Goal: Task Accomplishment & Management: Manage account settings

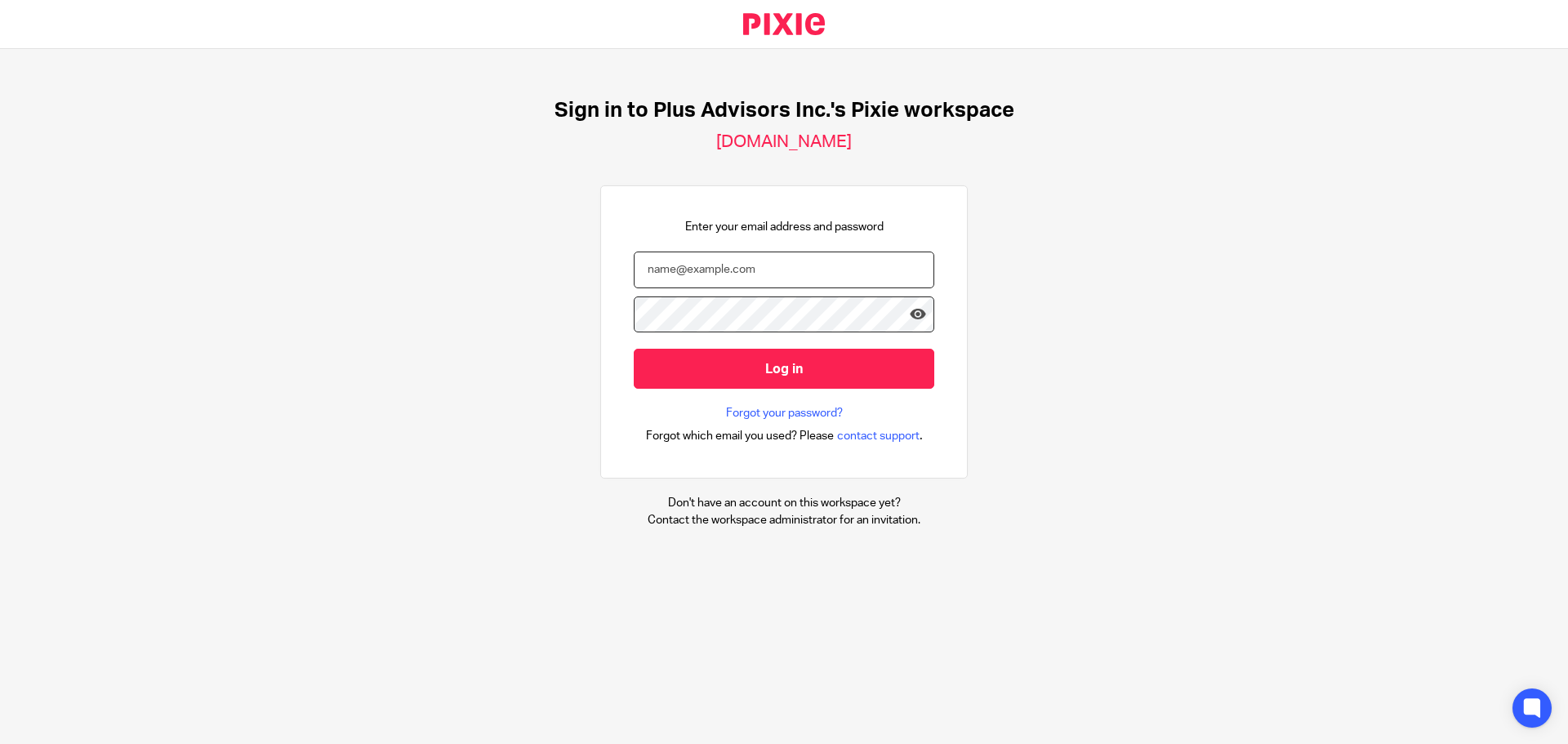
click at [681, 273] on input "email" at bounding box center [784, 270] width 300 height 37
type input "svetlana@plusassociates.ca"
click at [910, 310] on icon at bounding box center [918, 315] width 16 height 16
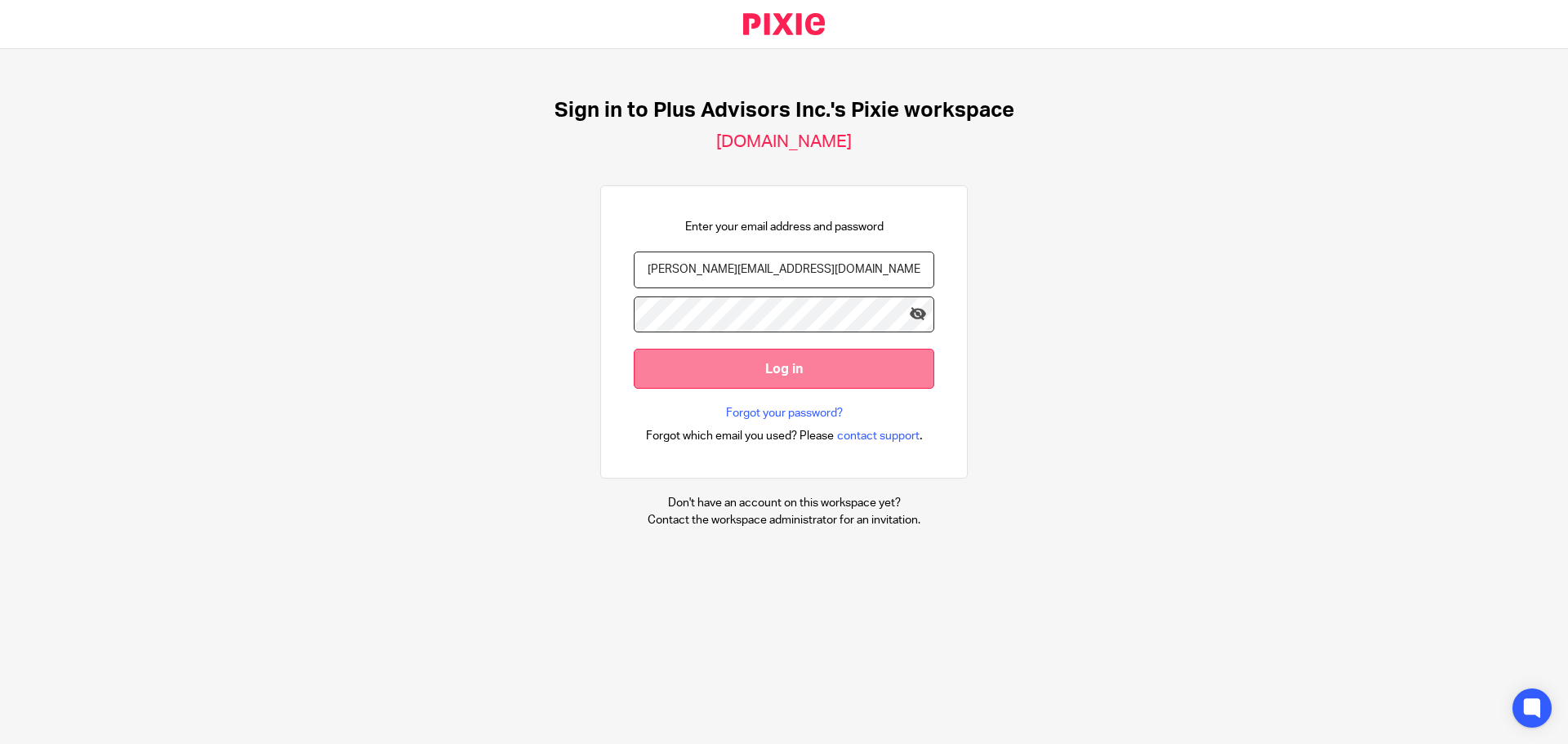
click at [776, 367] on input "Log in" at bounding box center [784, 368] width 300 height 40
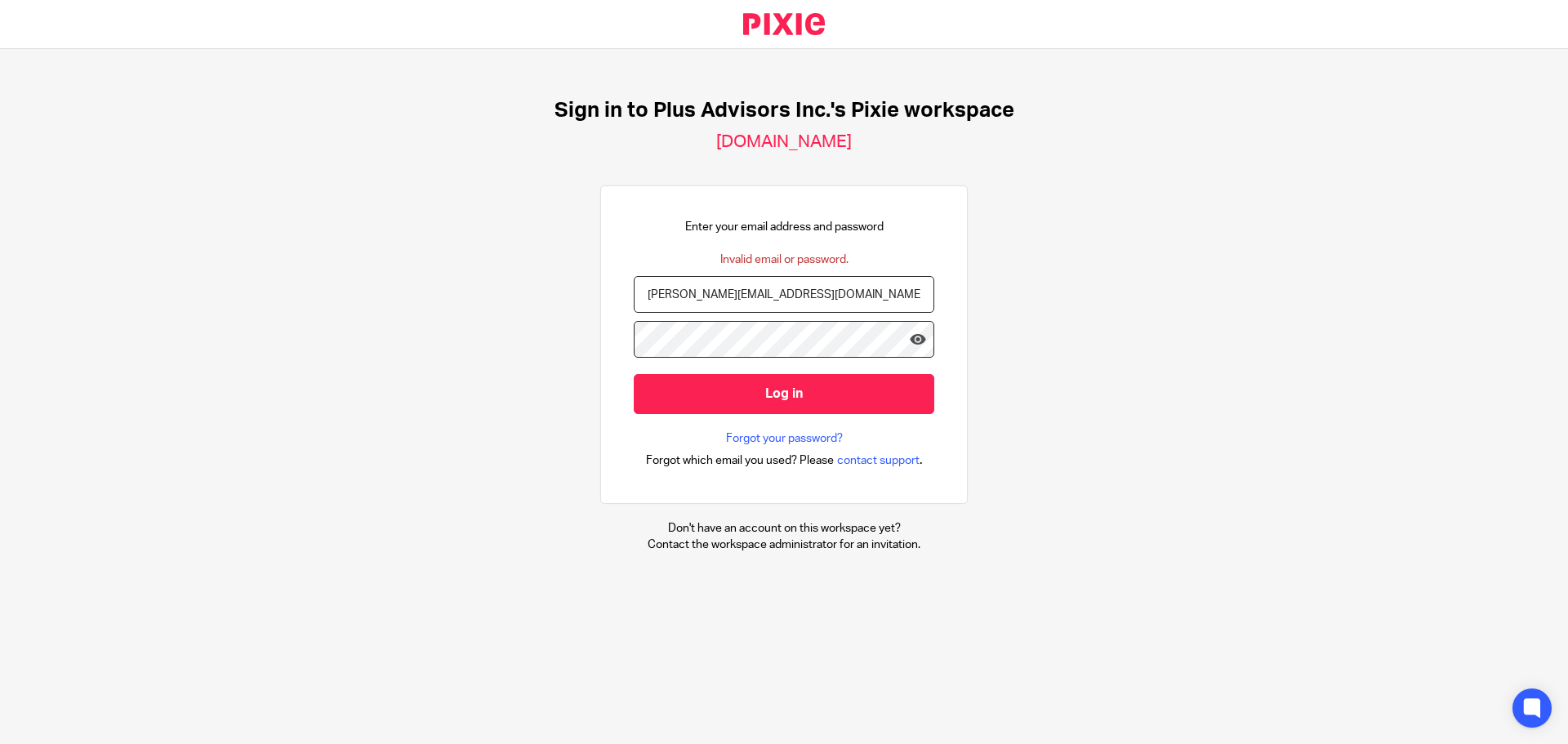
drag, startPoint x: 716, startPoint y: 298, endPoint x: 764, endPoint y: 299, distance: 48.0
click at [764, 299] on input "[PERSON_NAME][EMAIL_ADDRESS][DOMAIN_NAME]" at bounding box center [784, 294] width 300 height 37
type input "svetlana@plusadvisor.ca"
click at [743, 394] on input "Log in" at bounding box center [784, 394] width 300 height 40
drag, startPoint x: 717, startPoint y: 299, endPoint x: 753, endPoint y: 307, distance: 36.9
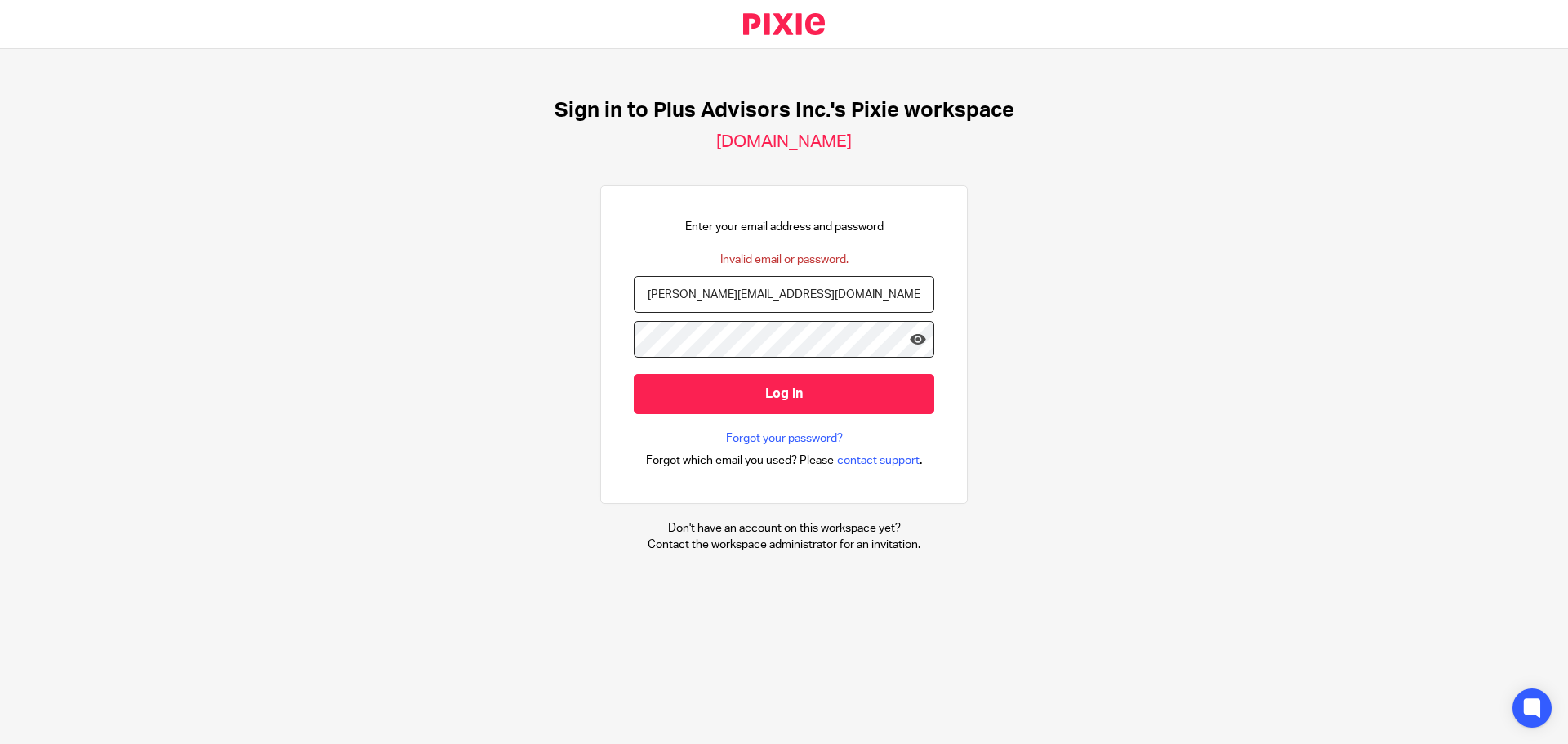
click at [751, 307] on input "[PERSON_NAME][EMAIL_ADDRESS][DOMAIN_NAME]" at bounding box center [784, 294] width 300 height 37
click at [762, 297] on input "[PERSON_NAME][EMAIL_ADDRESS][DOMAIN_NAME]" at bounding box center [784, 294] width 300 height 37
click at [764, 294] on input "[PERSON_NAME][EMAIL_ADDRESS][DOMAIN_NAME]" at bounding box center [784, 294] width 300 height 37
type input "[PERSON_NAME][EMAIL_ADDRESS][DOMAIN_NAME]"
click at [813, 399] on input "Log in" at bounding box center [784, 394] width 300 height 40
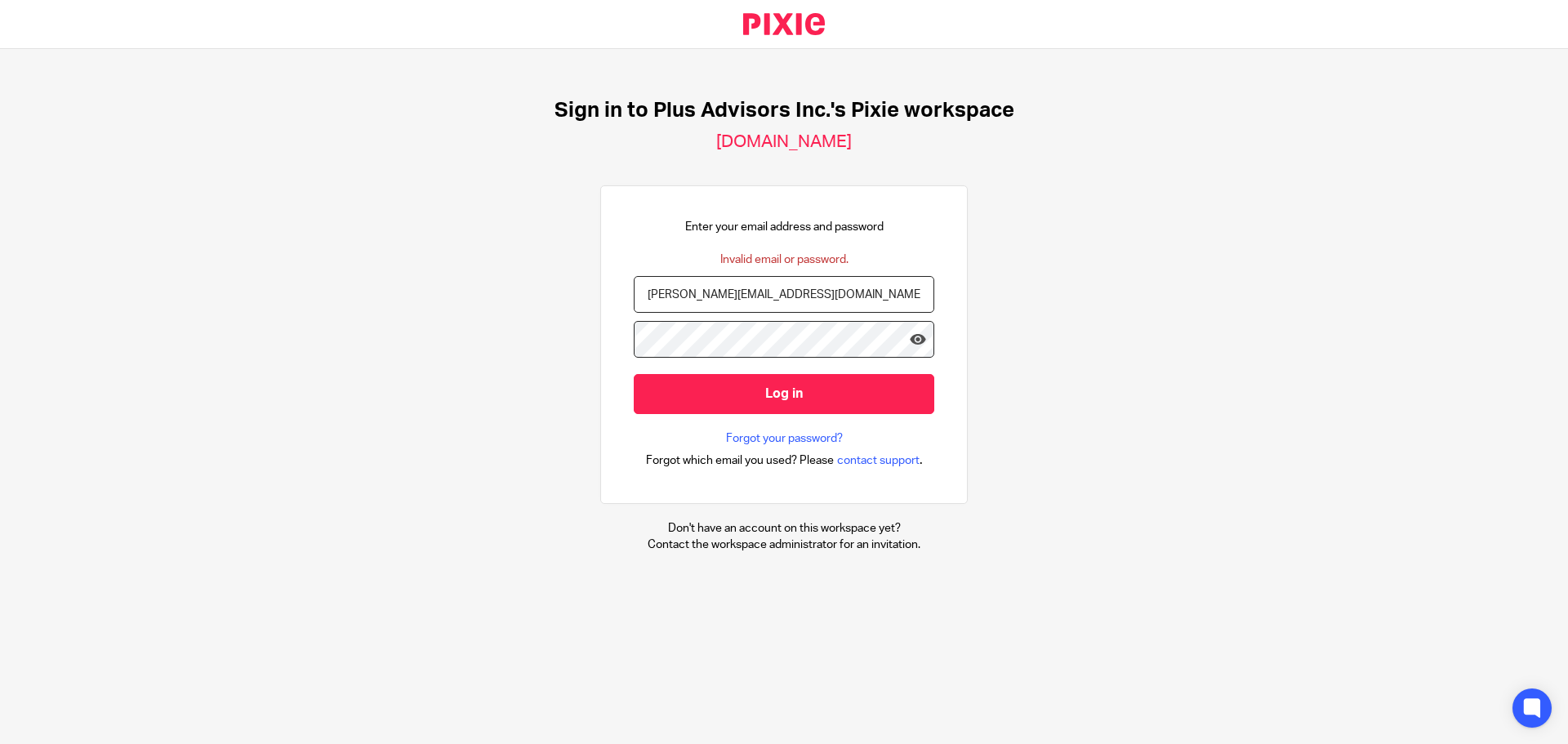
click at [794, 329] on form "svetlana@plusadvisor.co Log in" at bounding box center [784, 353] width 300 height 155
click at [717, 291] on input "svetlana@plusaassociates.ca" at bounding box center [784, 294] width 300 height 37
type input "svetlana@plusassociates.ca"
click at [765, 395] on input "Log in" at bounding box center [784, 394] width 300 height 40
click at [616, 329] on div "Enter your email address and password Invalid email or password. [PERSON_NAME][…" at bounding box center [784, 345] width 367 height 319
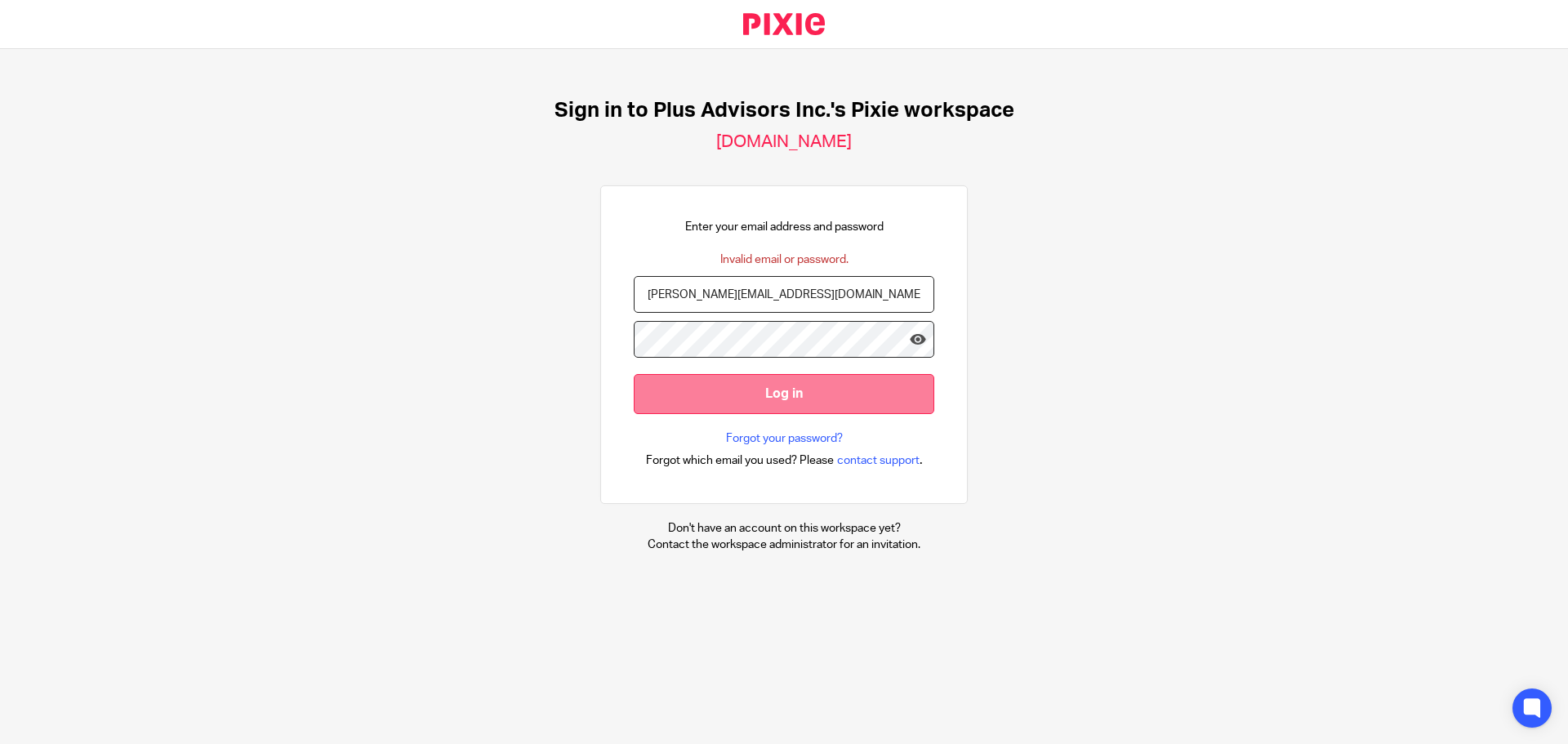
click at [680, 402] on input "Log in" at bounding box center [784, 394] width 300 height 40
drag, startPoint x: 717, startPoint y: 299, endPoint x: 781, endPoint y: 300, distance: 64.0
click at [781, 300] on input "svetlana@plusassociates.ca" at bounding box center [784, 294] width 300 height 37
type input "svetlana@plusadvisors.co"
click at [910, 340] on icon at bounding box center [918, 339] width 16 height 16
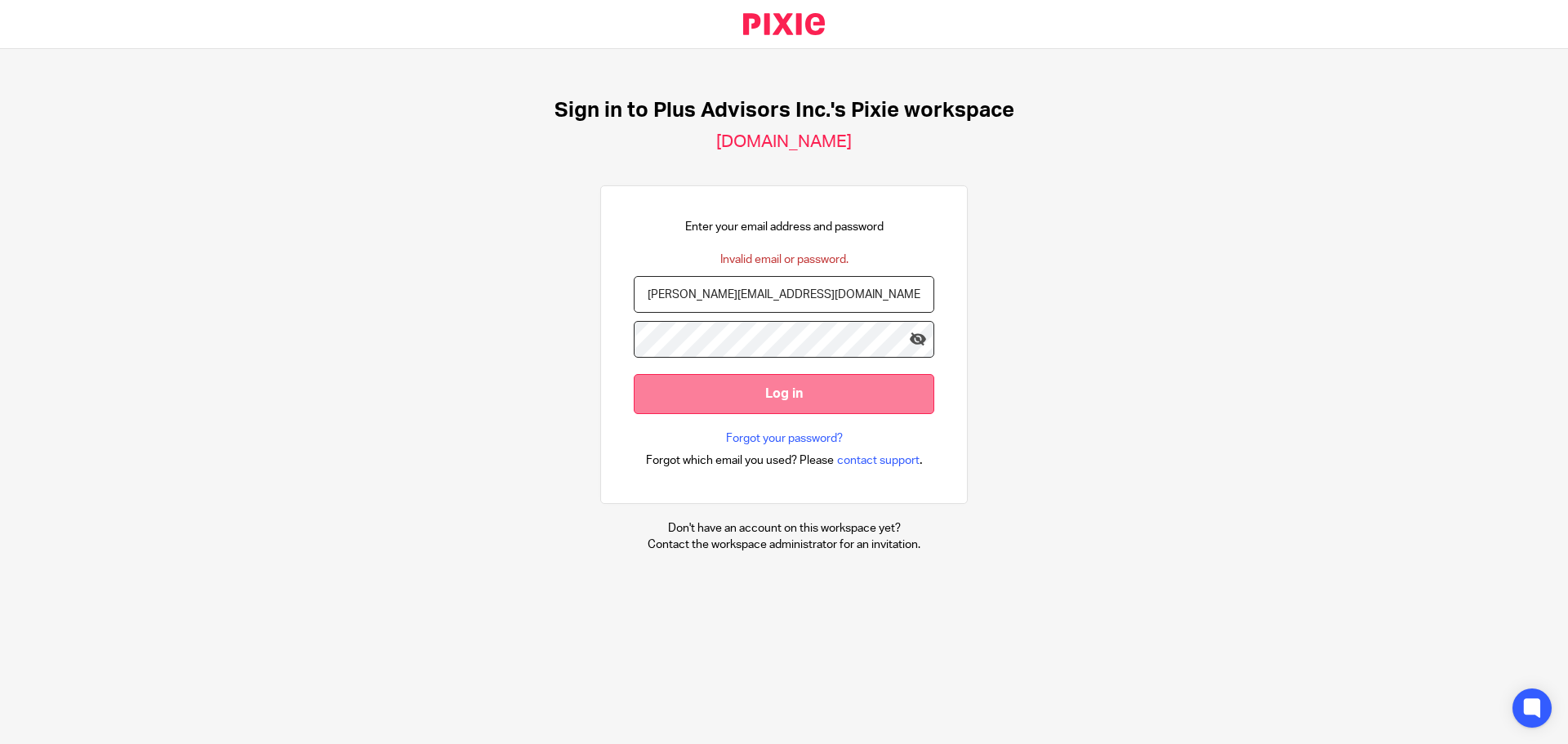
click at [759, 393] on input "Log in" at bounding box center [784, 394] width 300 height 40
click at [910, 339] on icon at bounding box center [918, 339] width 16 height 16
click at [779, 396] on input "Log in" at bounding box center [784, 394] width 300 height 40
click at [728, 395] on input "Log in" at bounding box center [784, 394] width 300 height 40
drag, startPoint x: 717, startPoint y: 292, endPoint x: 783, endPoint y: 301, distance: 66.6
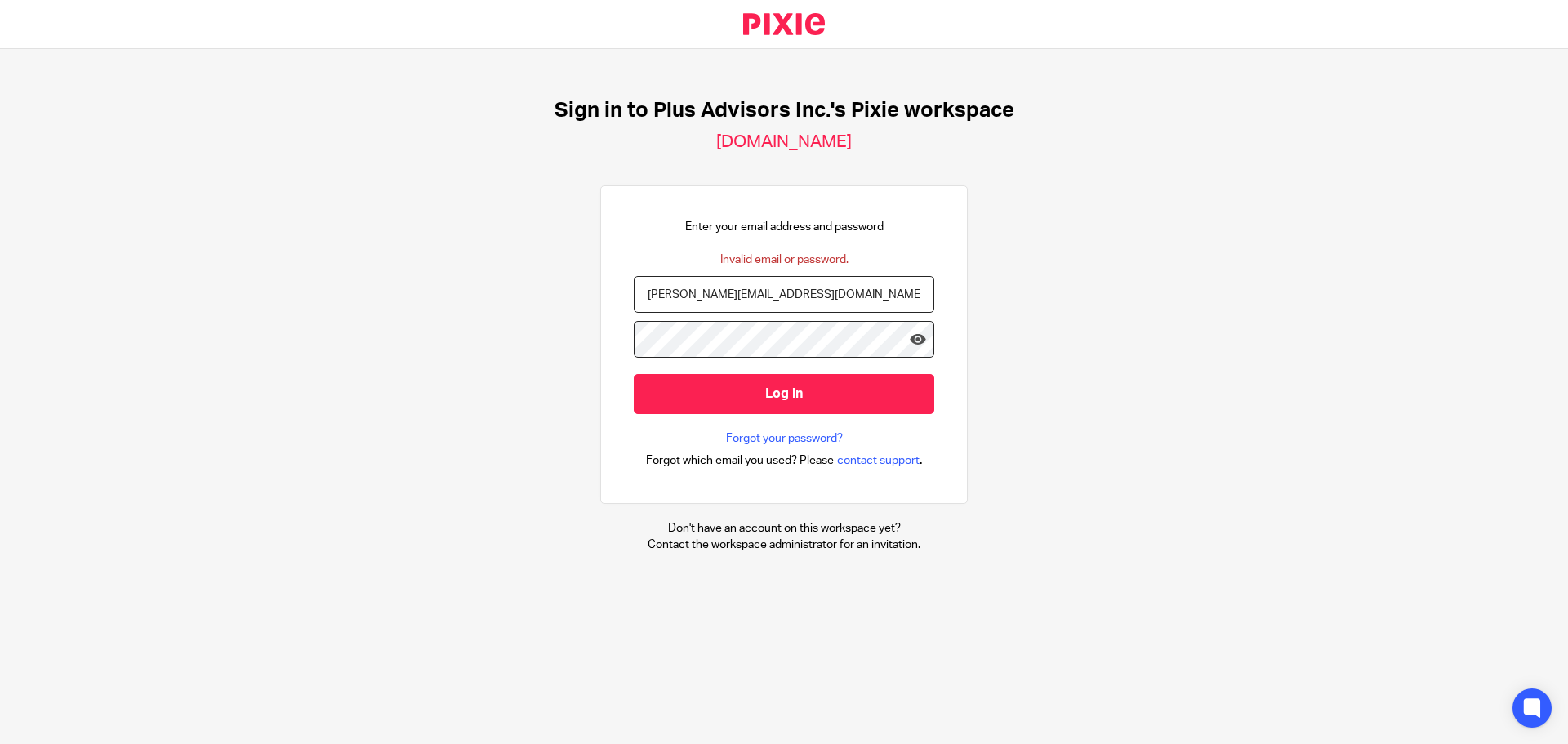
click at [783, 301] on input "[PERSON_NAME][EMAIL_ADDRESS][DOMAIN_NAME]" at bounding box center [784, 294] width 300 height 37
type input "[PERSON_NAME][EMAIL_ADDRESS][DOMAIN_NAME]"
click at [764, 390] on input "Log in" at bounding box center [784, 394] width 300 height 40
click at [775, 437] on link "Forgot your password?" at bounding box center [784, 439] width 117 height 16
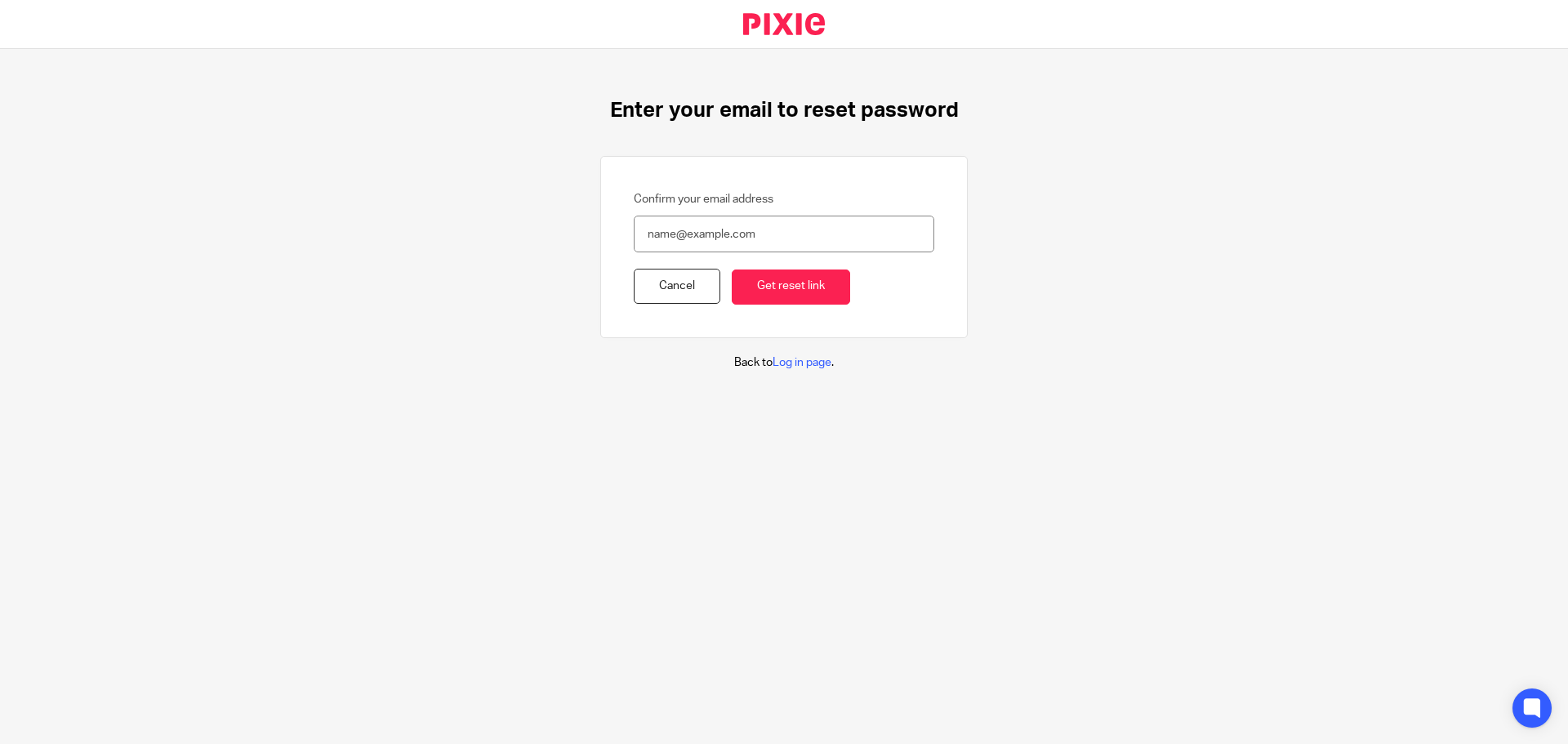
click at [686, 231] on input "Confirm your email address" at bounding box center [784, 234] width 300 height 37
type input "[PERSON_NAME][EMAIL_ADDRESS][DOMAIN_NAME]"
click at [772, 290] on input "Get reset link" at bounding box center [791, 287] width 119 height 35
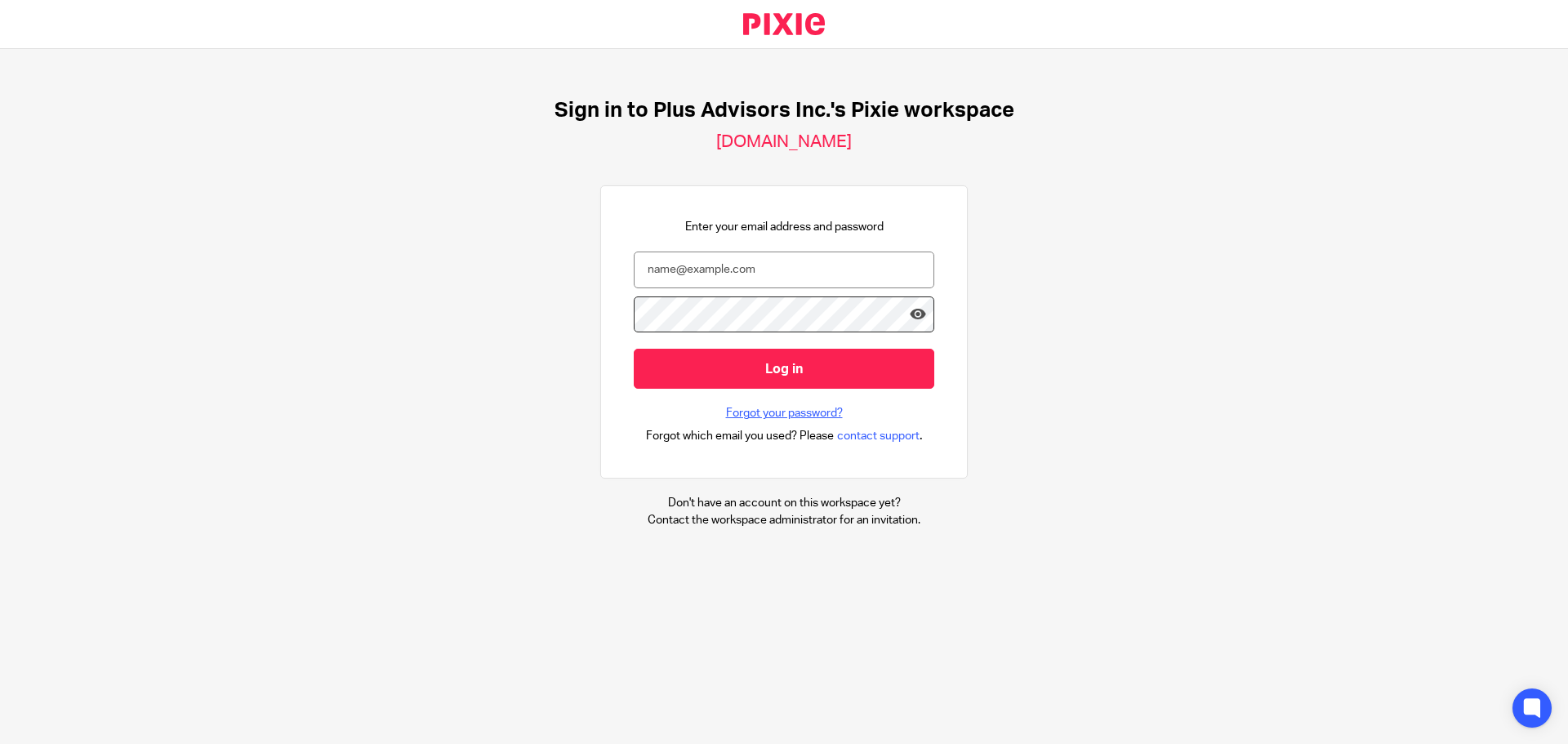
click at [733, 417] on link "Forgot your password?" at bounding box center [784, 414] width 117 height 16
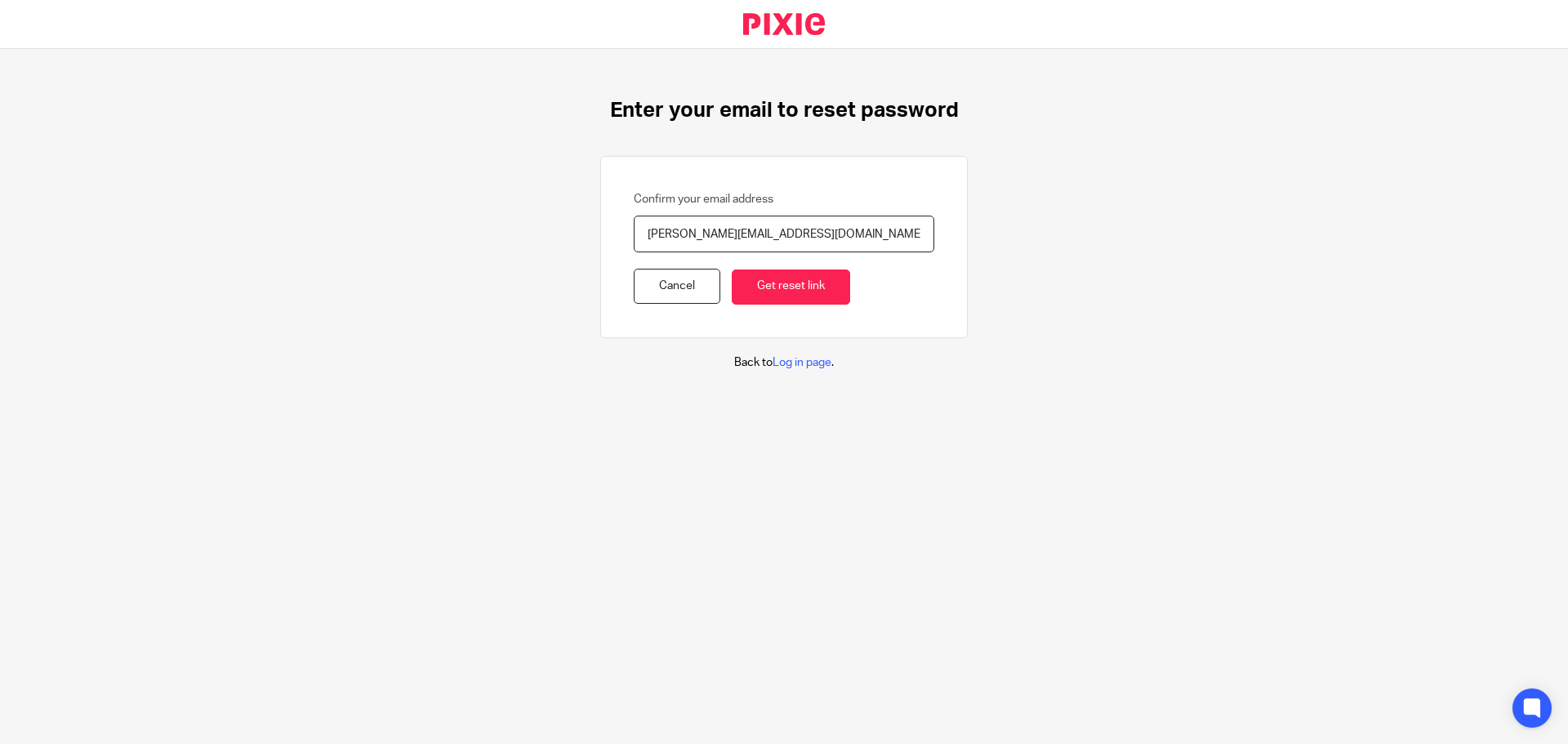
drag, startPoint x: 762, startPoint y: 237, endPoint x: 770, endPoint y: 240, distance: 8.5
click at [770, 240] on input "svetlana@plusadvisors.ca" at bounding box center [784, 234] width 300 height 37
type input "[PERSON_NAME][EMAIL_ADDRESS][DOMAIN_NAME]"
click at [776, 285] on input "Get reset link" at bounding box center [791, 287] width 119 height 35
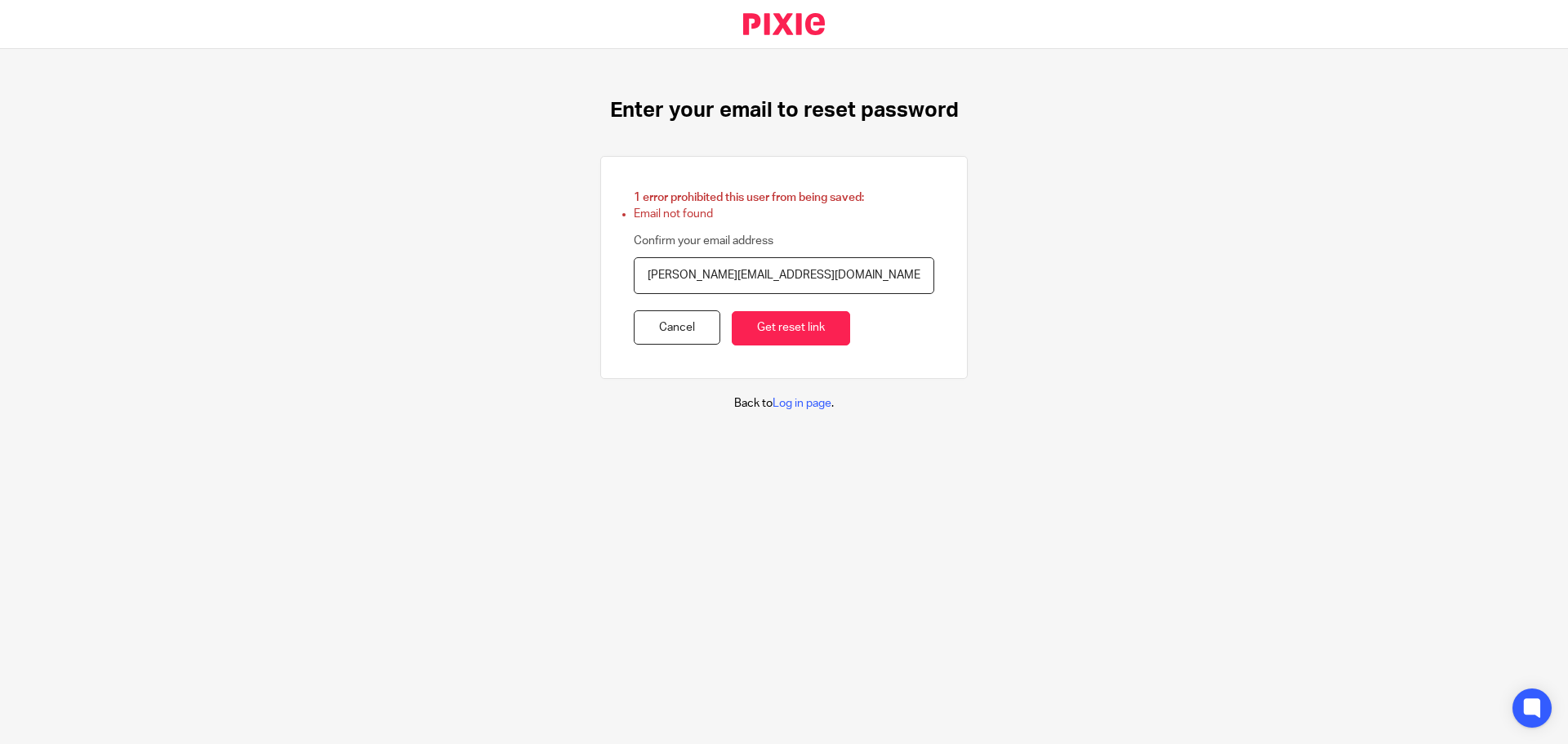
drag, startPoint x: 718, startPoint y: 265, endPoint x: 617, endPoint y: 264, distance: 101.0
click at [617, 264] on div "1 error prohibited this user from being saved: Email not found Confirm your ema…" at bounding box center [784, 267] width 367 height 223
type input "[PERSON_NAME][EMAIL_ADDRESS][DOMAIN_NAME]"
click at [764, 334] on input "Get reset link" at bounding box center [791, 329] width 119 height 35
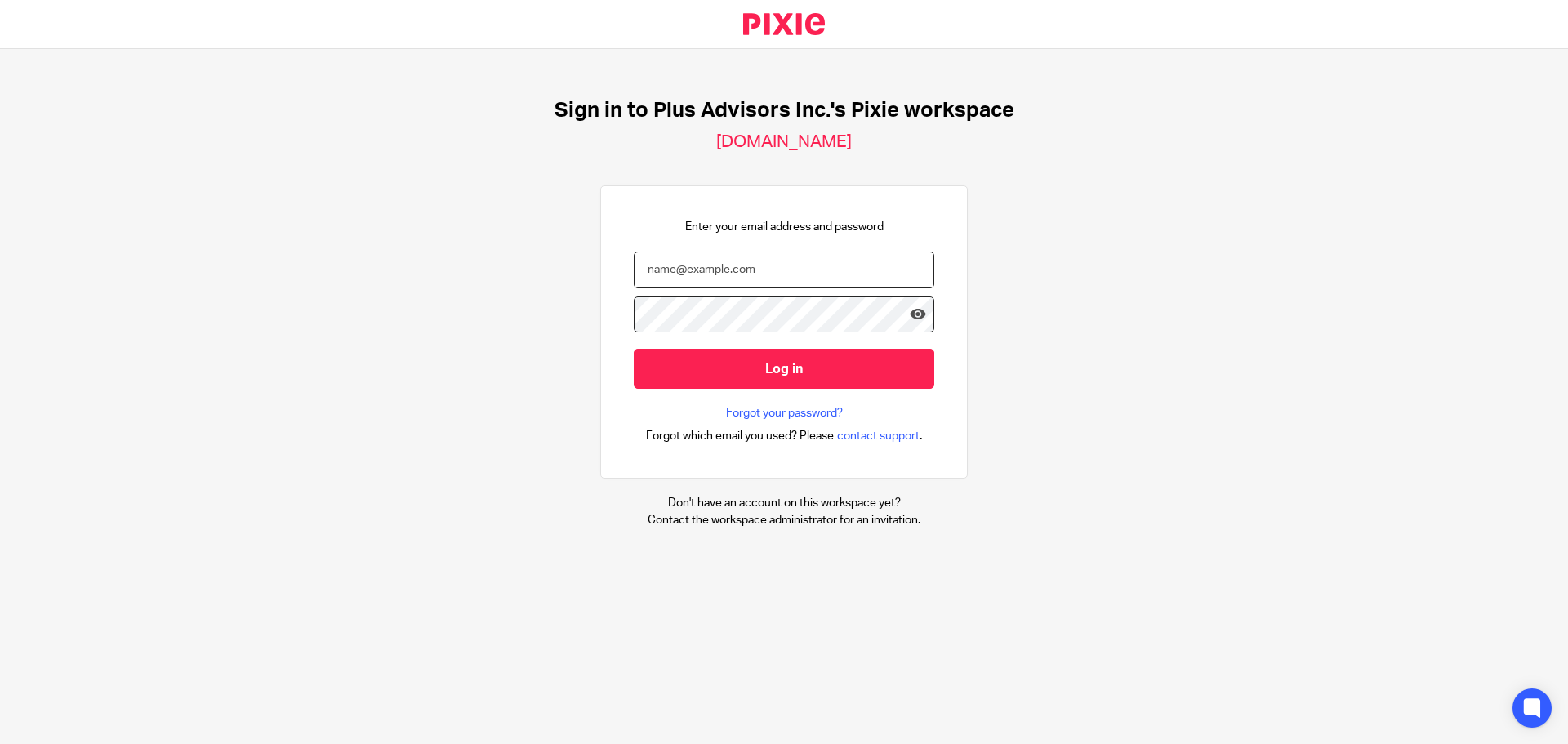
click at [765, 275] on input "email" at bounding box center [784, 270] width 300 height 37
click at [688, 274] on input "email" at bounding box center [784, 270] width 300 height 37
type input "[PERSON_NAME][EMAIL_ADDRESS][DOMAIN_NAME]"
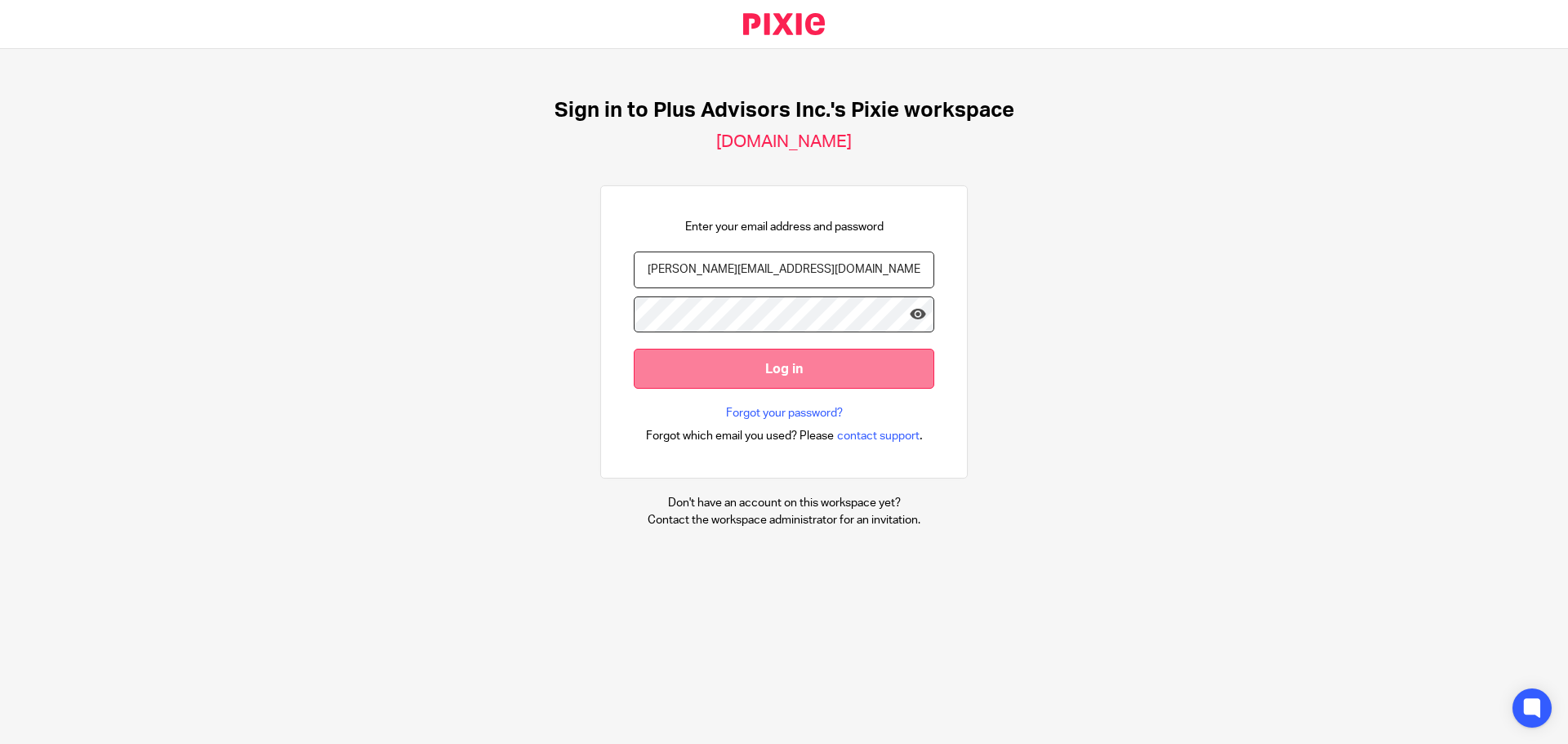
click at [738, 367] on input "Log in" at bounding box center [784, 368] width 300 height 40
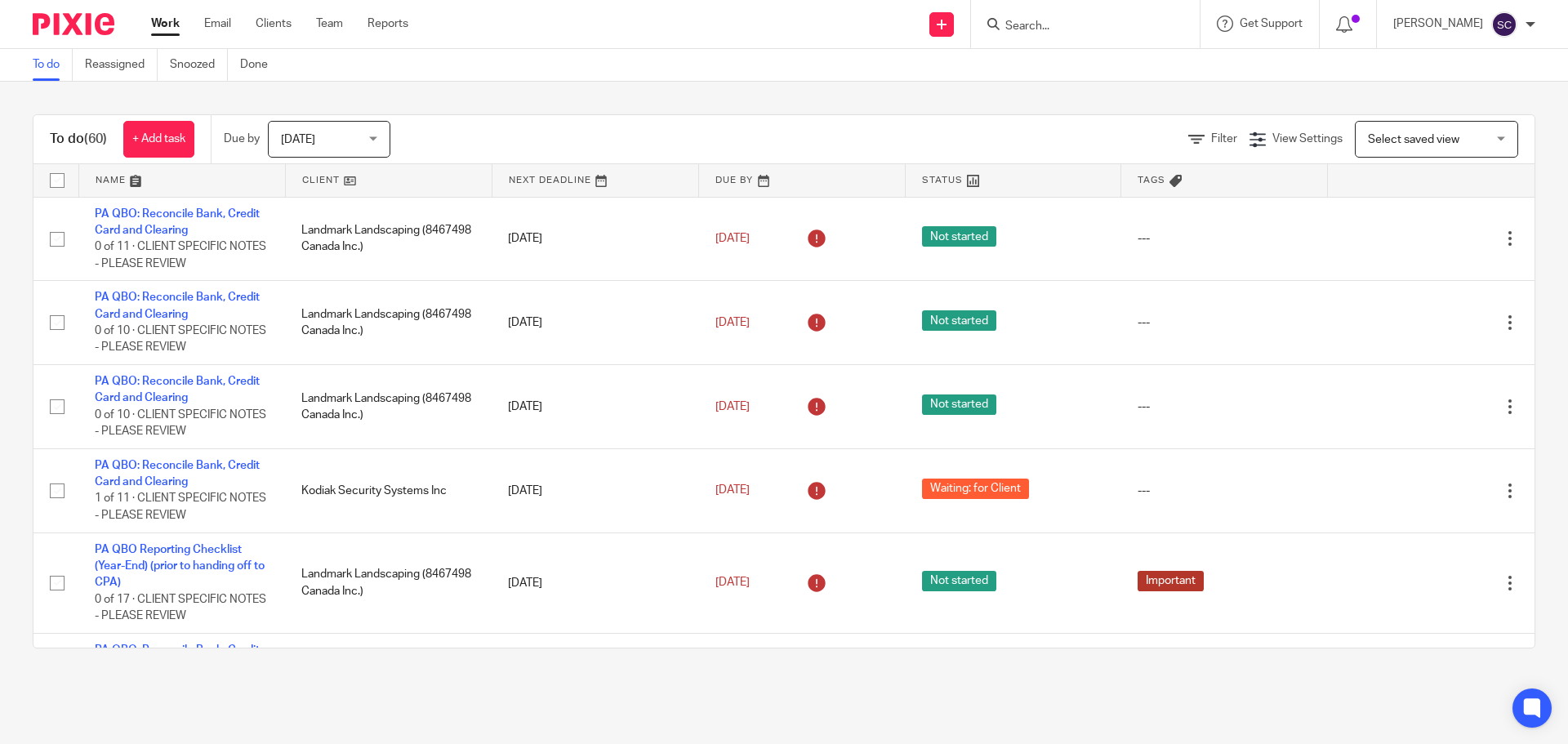
click at [1368, 145] on span "Select saved view" at bounding box center [1413, 139] width 91 height 12
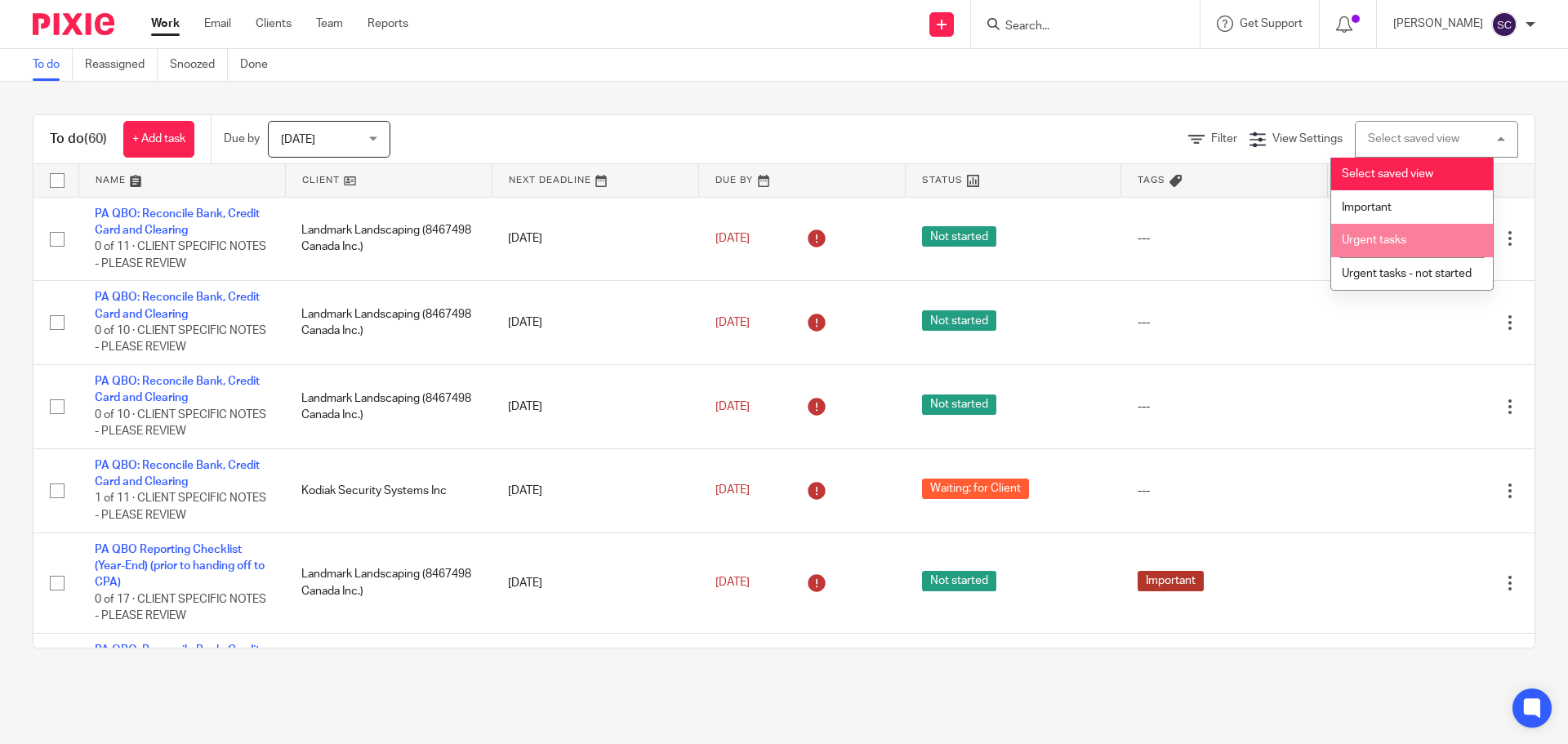
click at [1362, 242] on span "Urgent tasks" at bounding box center [1373, 240] width 64 height 12
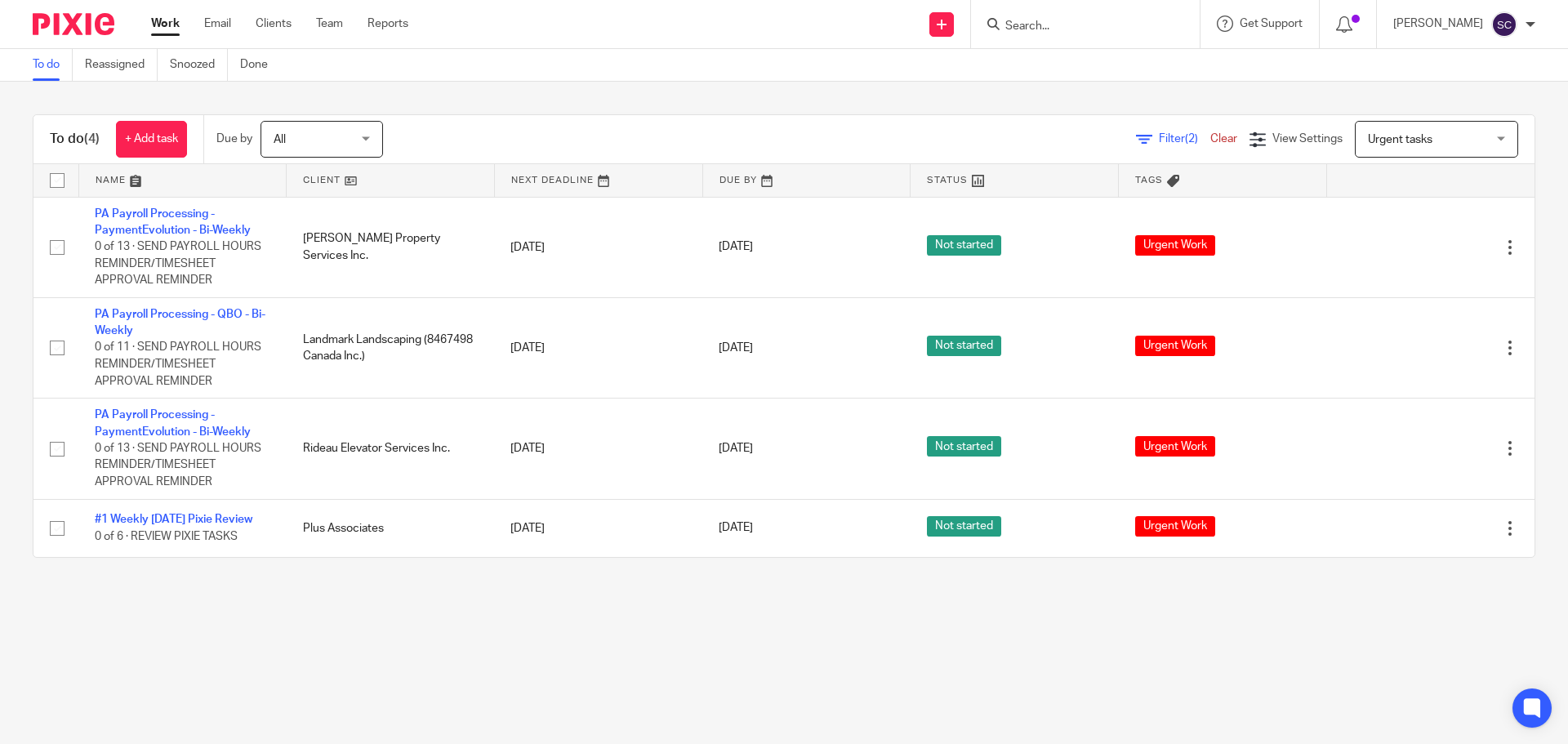
click at [164, 24] on link "Work" at bounding box center [166, 24] width 29 height 16
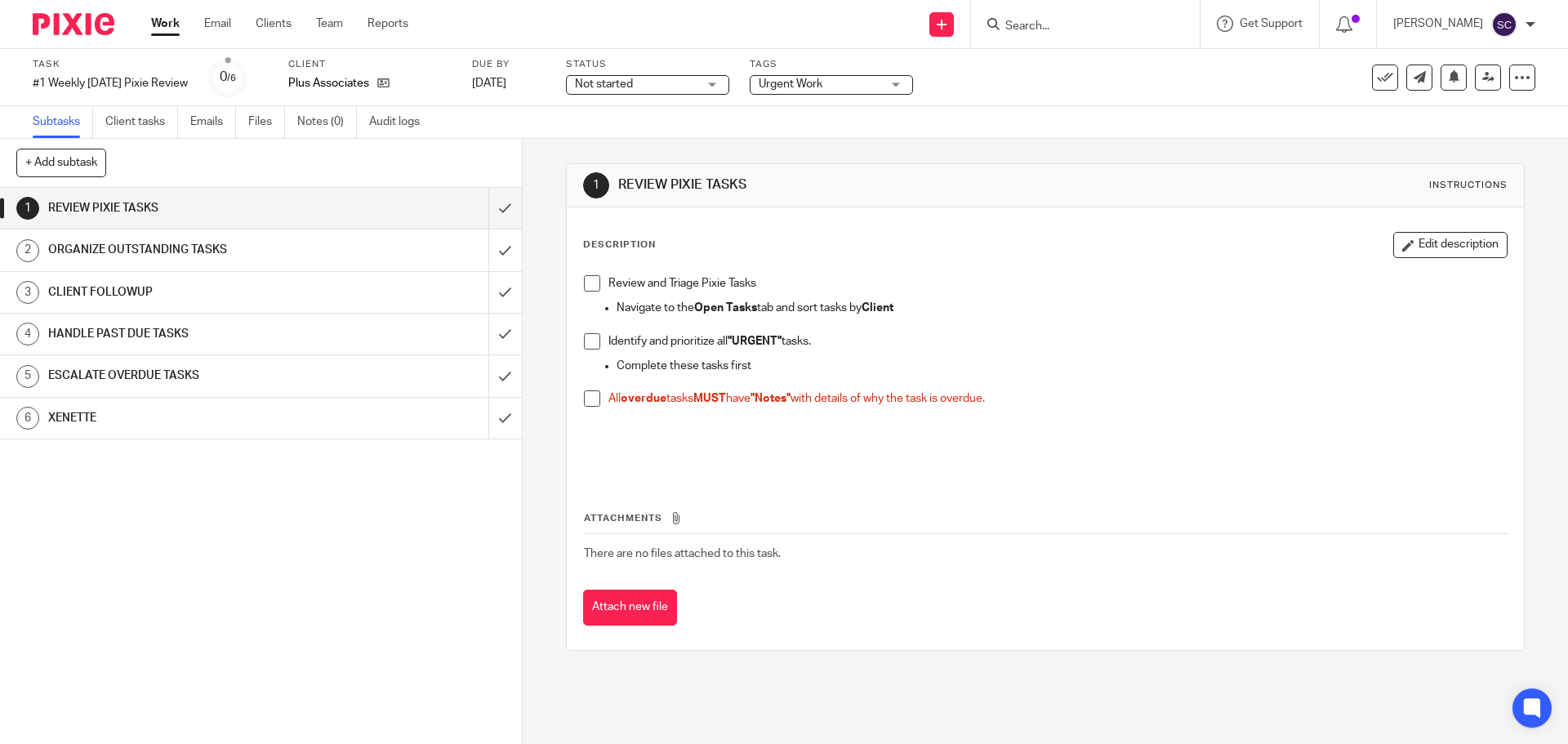
click at [584, 284] on span at bounding box center [592, 283] width 16 height 16
click at [584, 343] on span at bounding box center [592, 341] width 16 height 16
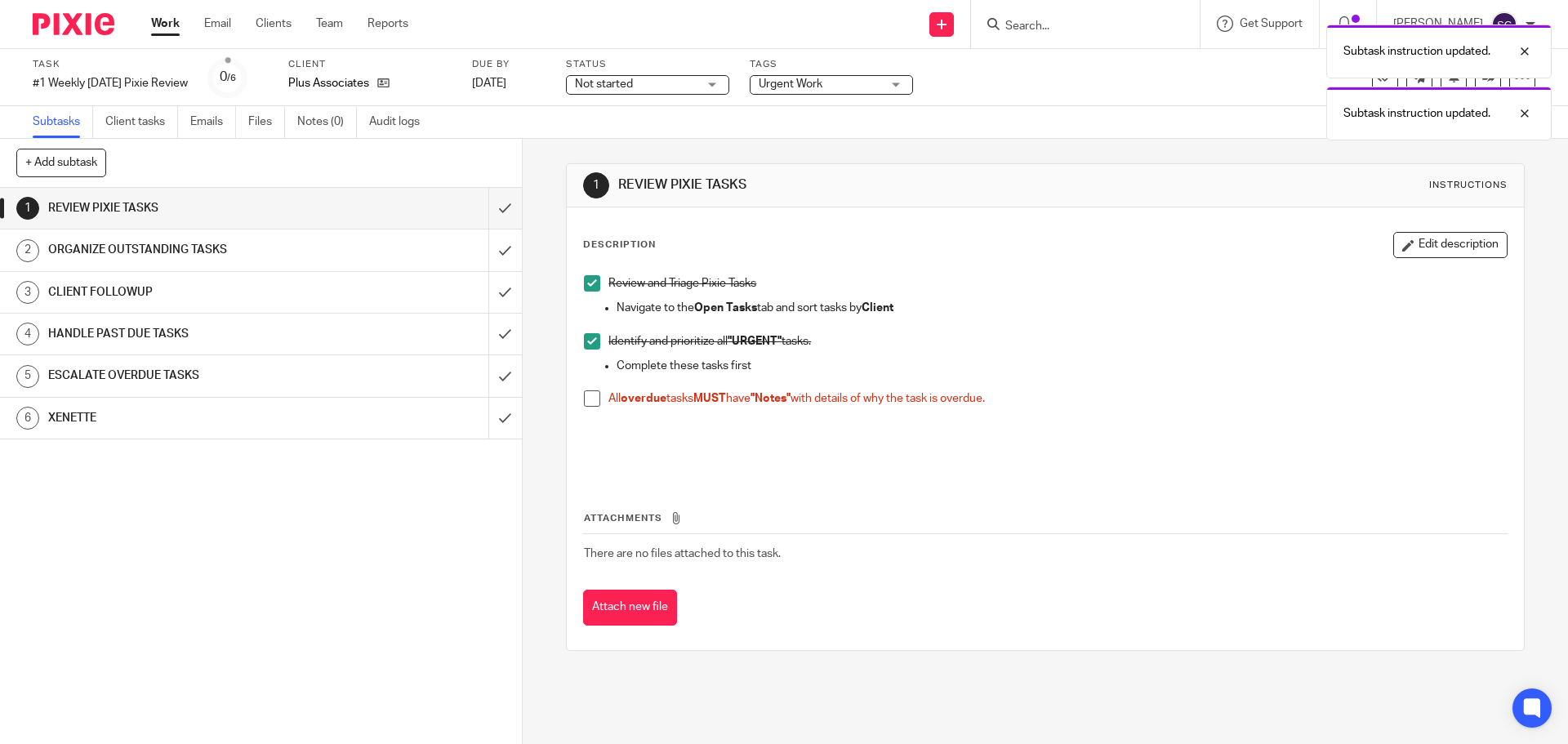
click at [585, 402] on span at bounding box center [592, 399] width 16 height 16
click at [488, 210] on input "submit" at bounding box center [261, 208] width 522 height 41
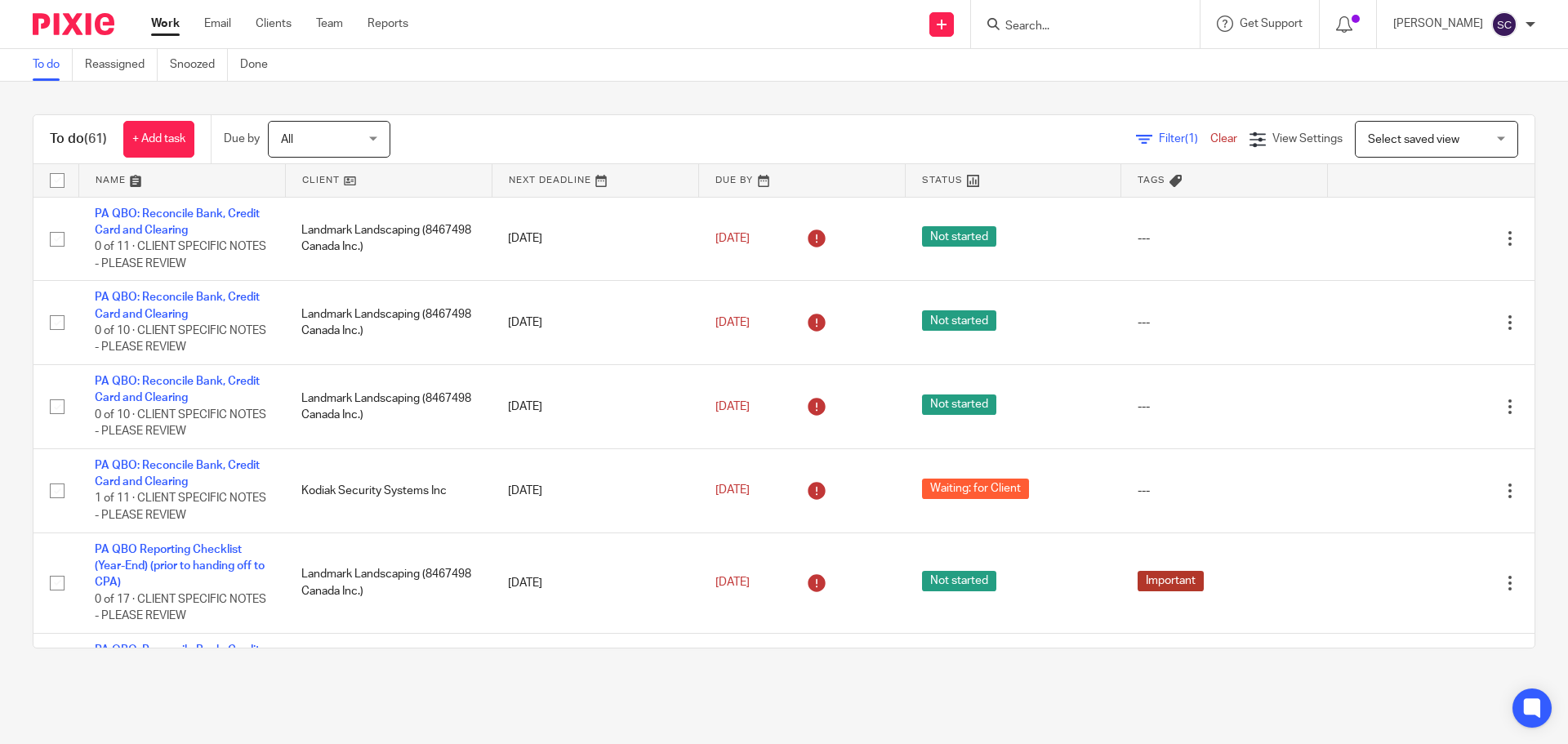
click at [316, 177] on link at bounding box center [388, 180] width 205 height 33
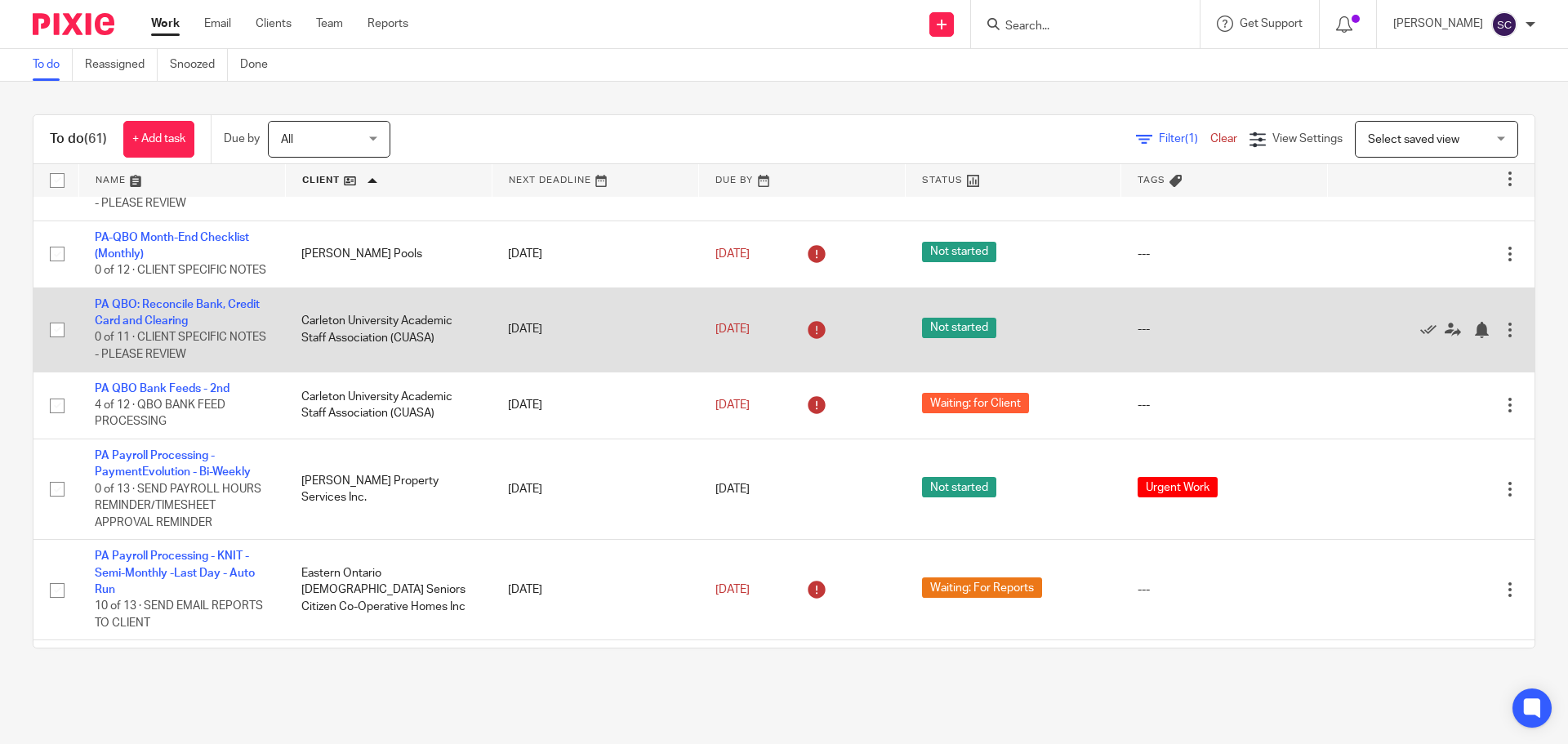
scroll to position [899, 0]
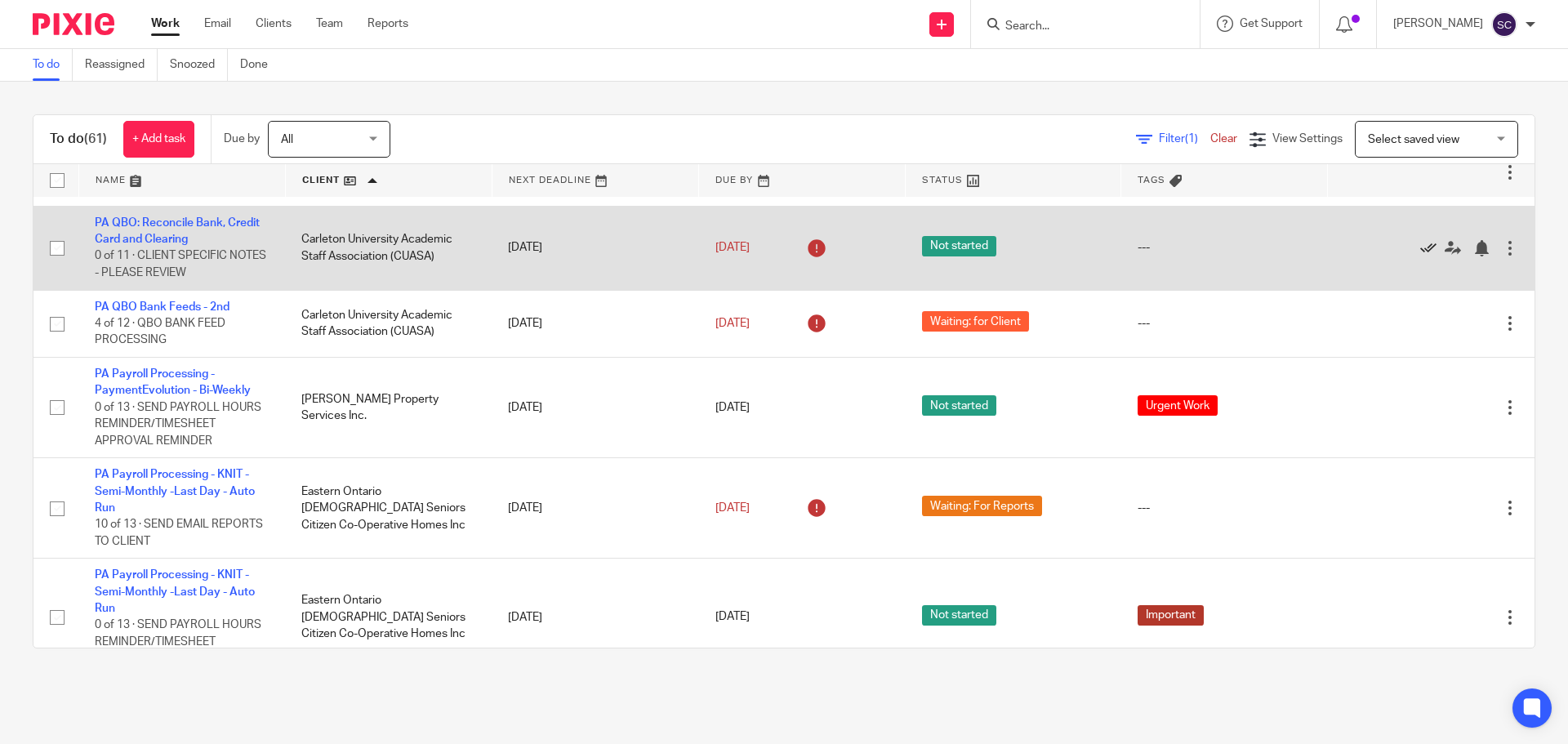
click at [1421, 256] on icon at bounding box center [1429, 248] width 16 height 16
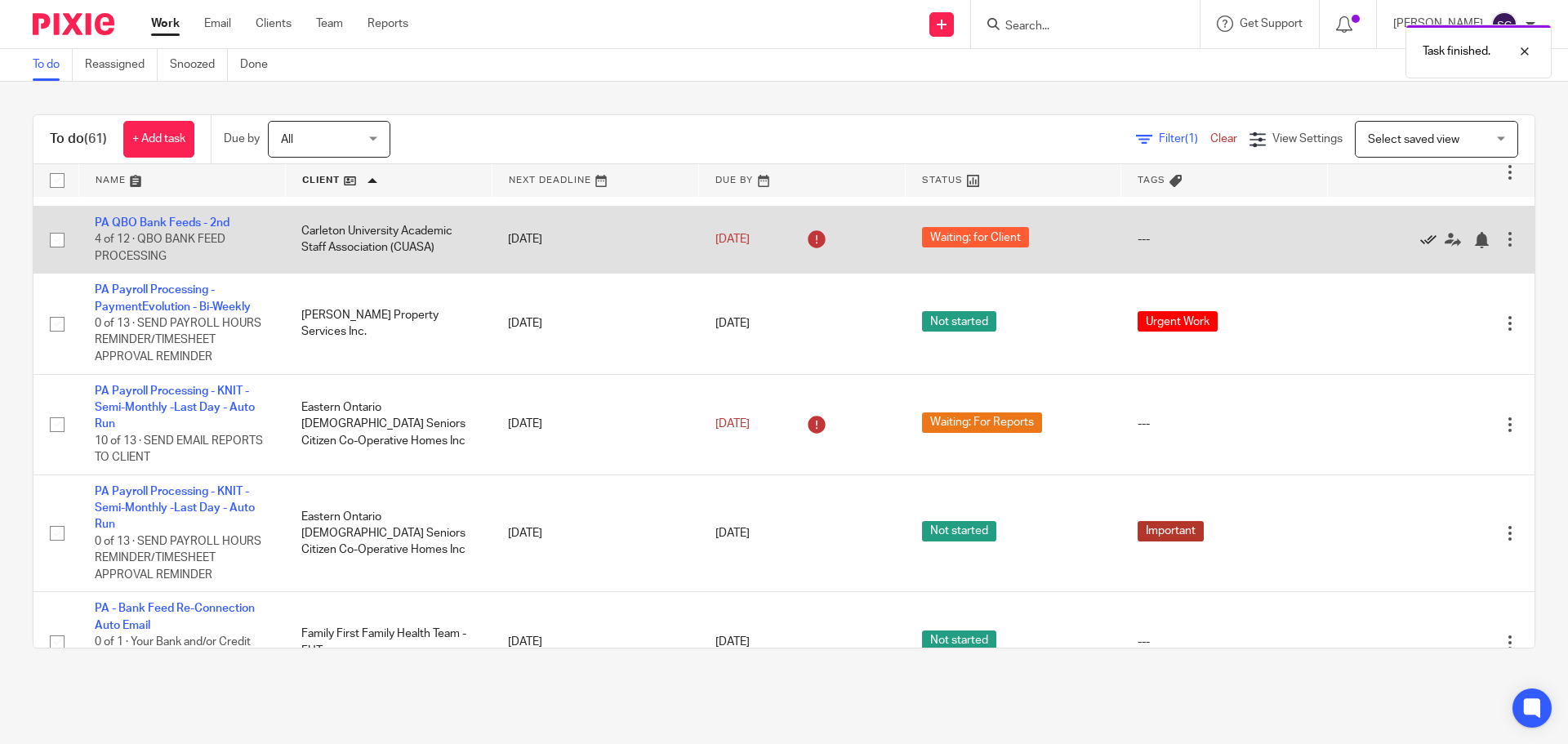
click at [1421, 248] on icon at bounding box center [1429, 240] width 16 height 16
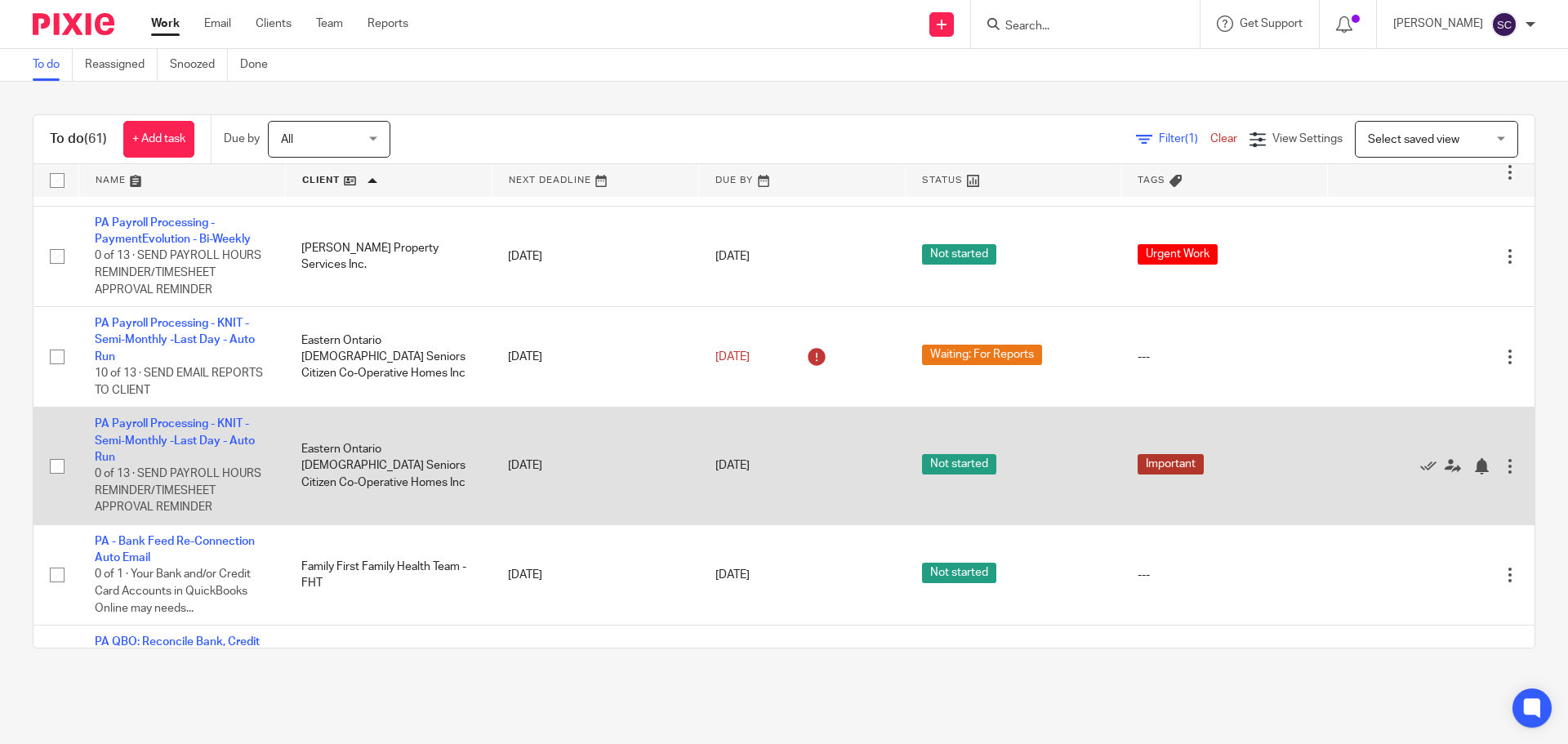
click at [932, 474] on span "Not started" at bounding box center [959, 464] width 74 height 21
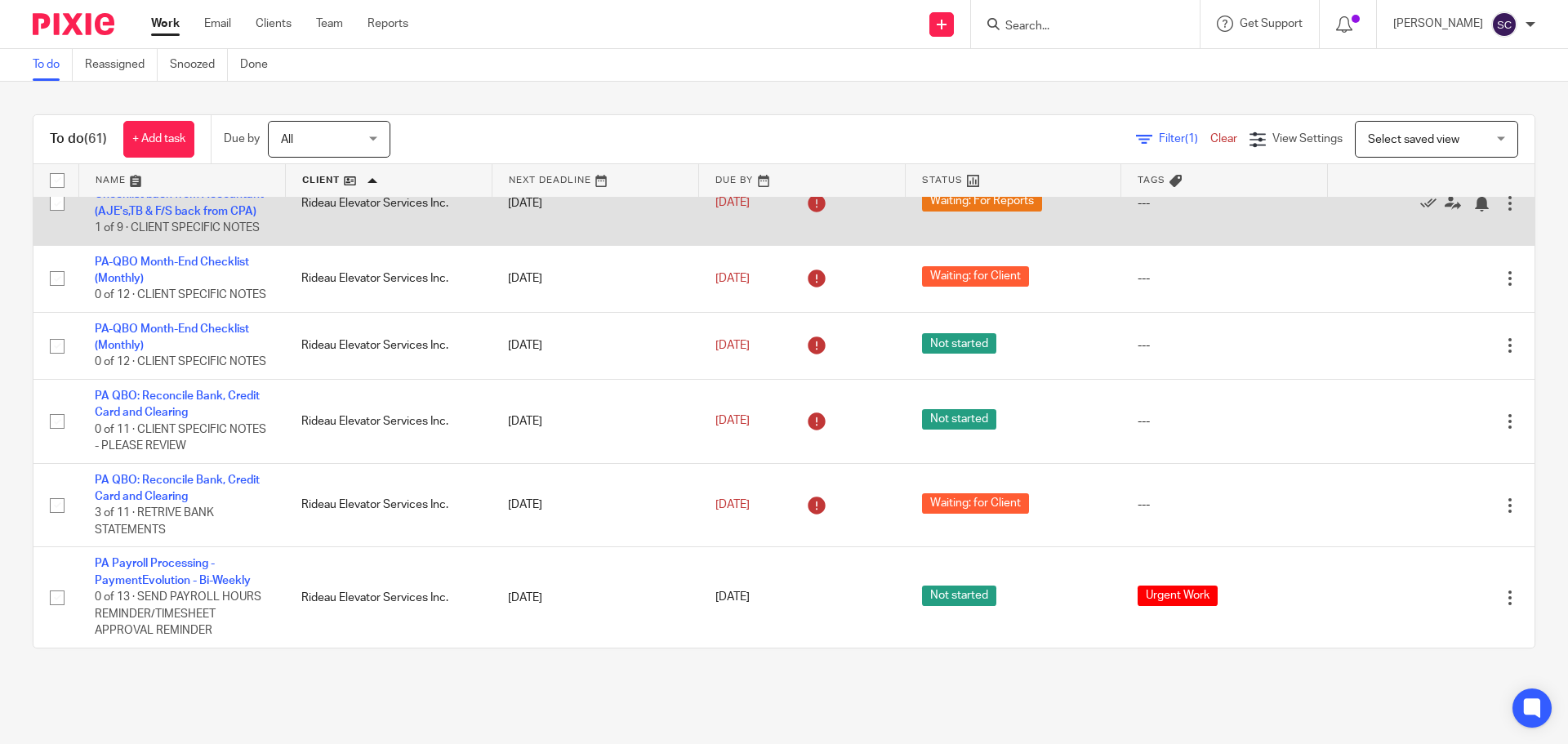
scroll to position [4396, 0]
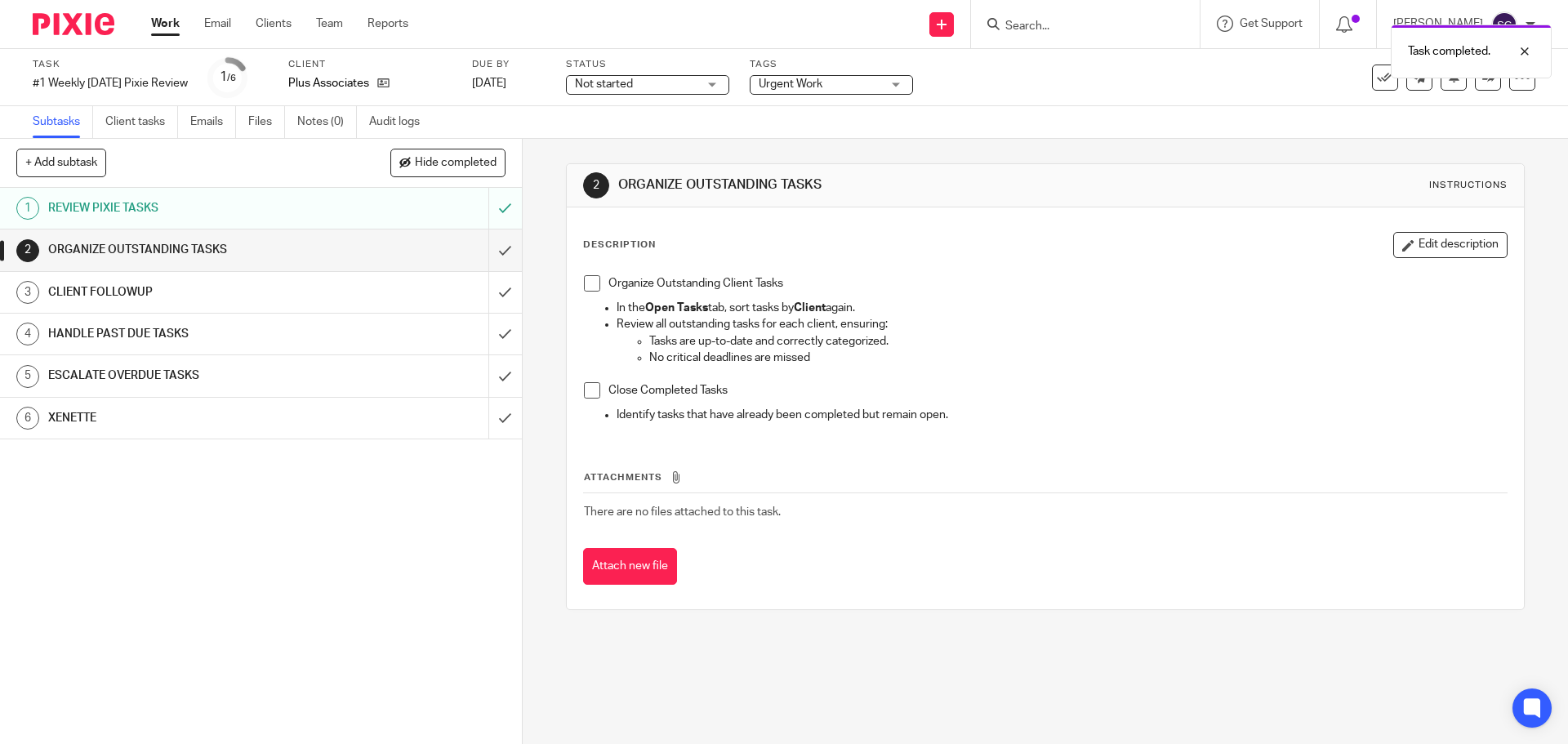
click at [588, 282] on span at bounding box center [592, 283] width 16 height 16
click at [586, 395] on span at bounding box center [592, 390] width 16 height 16
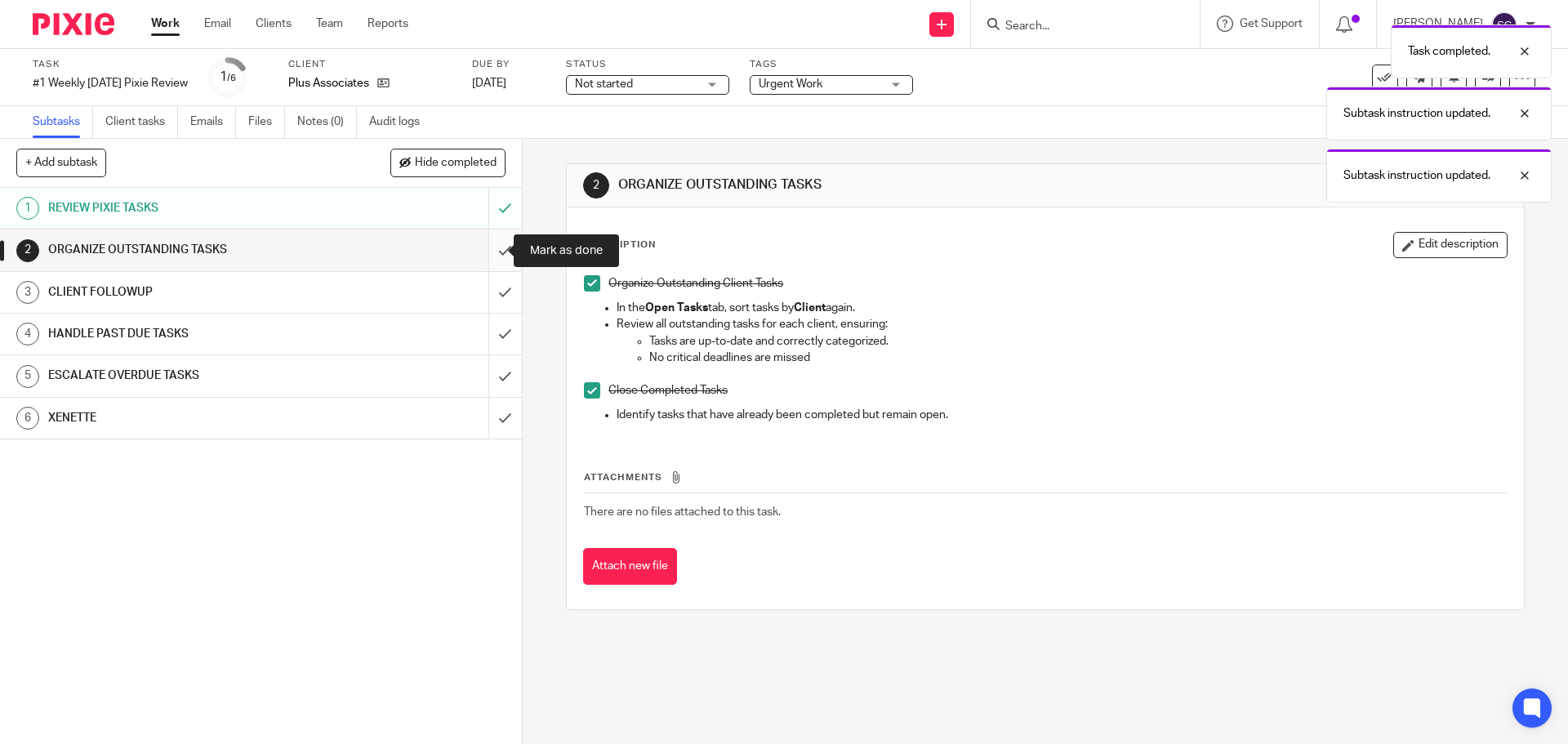
click at [486, 253] on input "submit" at bounding box center [261, 250] width 522 height 41
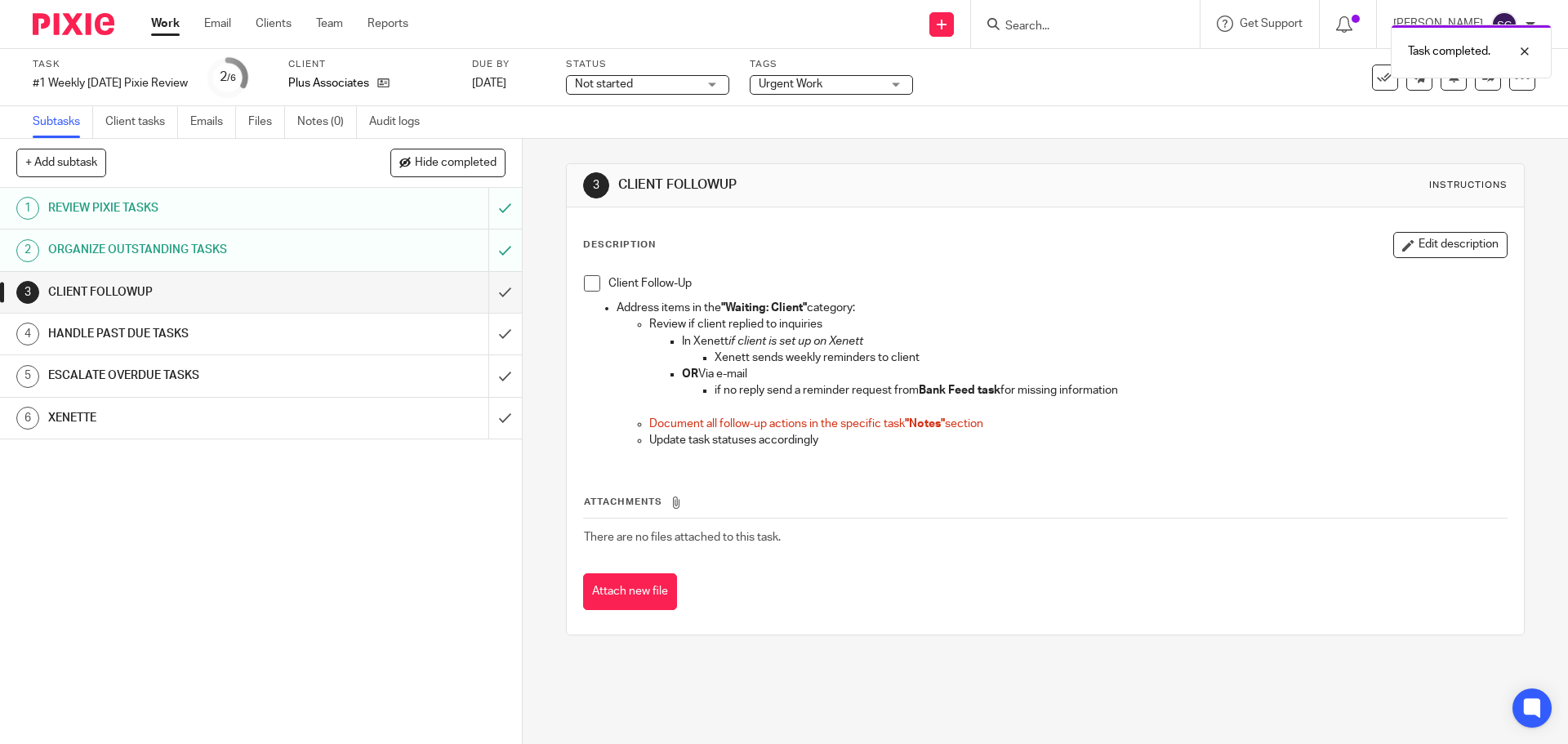
click at [586, 286] on span at bounding box center [592, 283] width 16 height 16
click at [486, 291] on input "submit" at bounding box center [261, 292] width 522 height 41
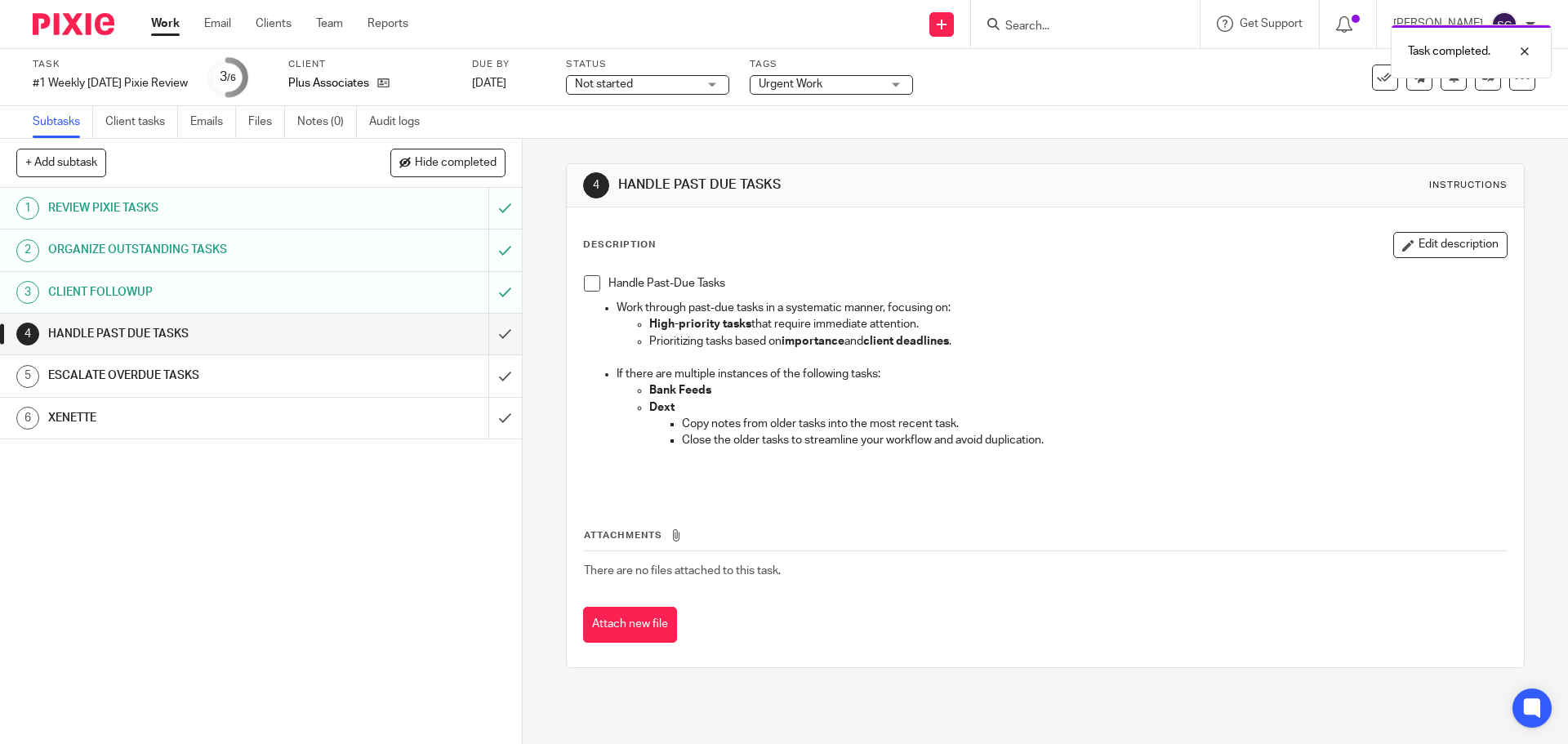
click at [591, 289] on span at bounding box center [592, 283] width 16 height 16
click at [484, 335] on input "submit" at bounding box center [261, 334] width 522 height 41
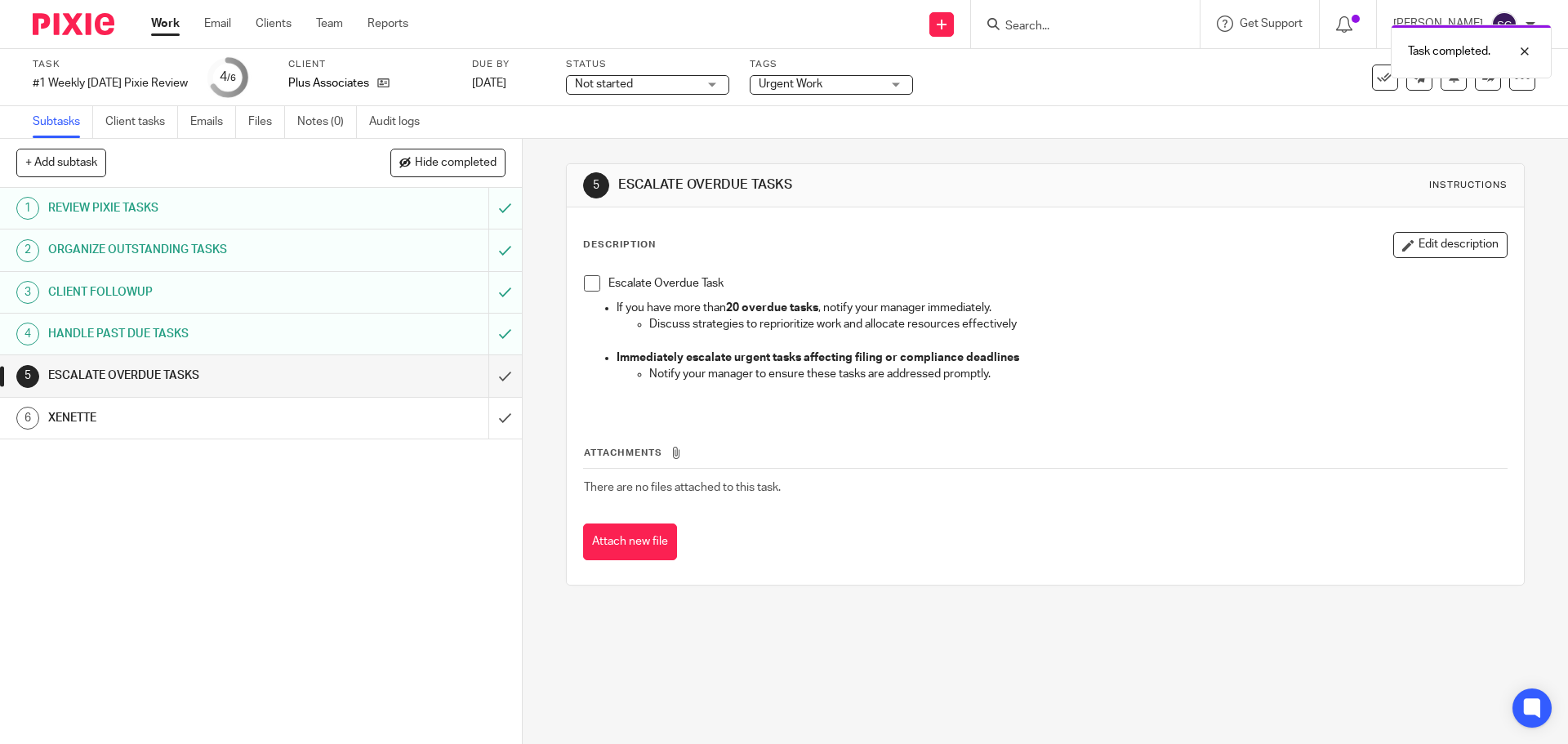
click at [589, 284] on span at bounding box center [592, 283] width 16 height 16
click at [488, 381] on input "submit" at bounding box center [261, 376] width 522 height 41
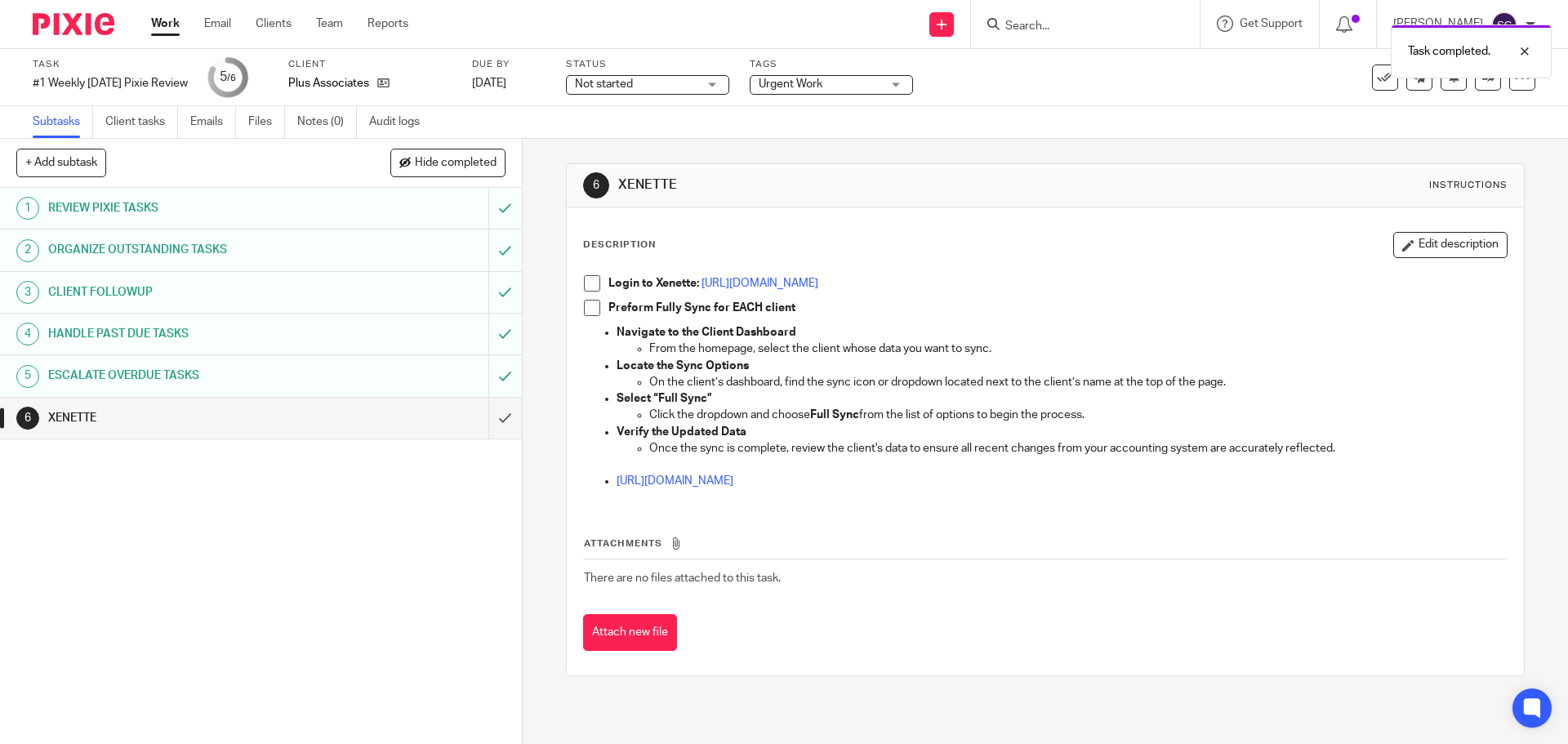
click at [588, 280] on span at bounding box center [592, 283] width 16 height 16
click at [584, 306] on span at bounding box center [592, 308] width 16 height 16
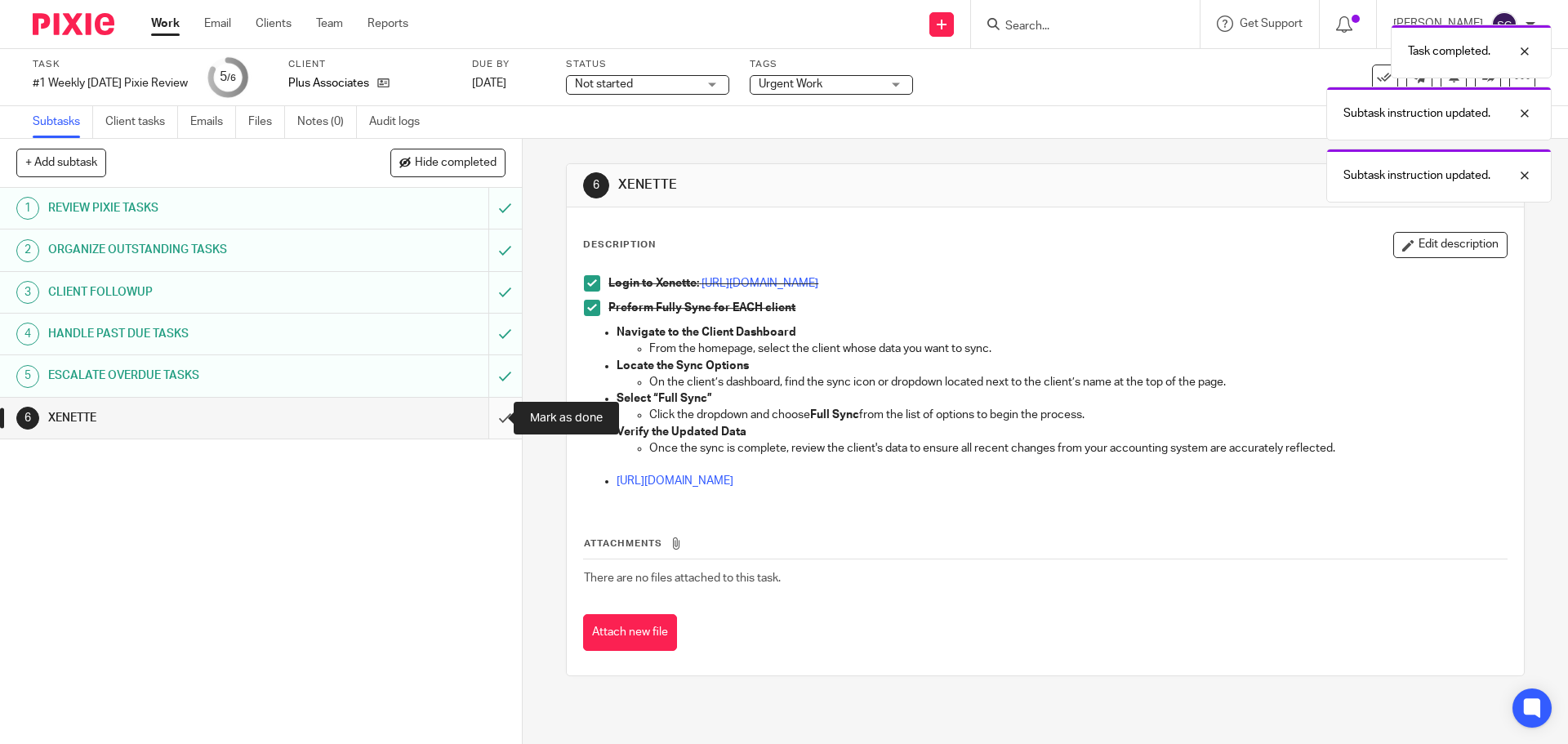
click at [487, 417] on input "submit" at bounding box center [261, 418] width 522 height 41
